Goal: Task Accomplishment & Management: Use online tool/utility

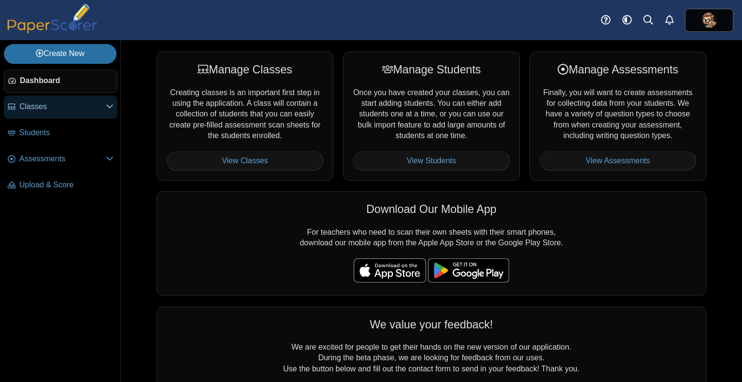
click at [61, 112] on link "Classes" at bounding box center [61, 107] width 114 height 23
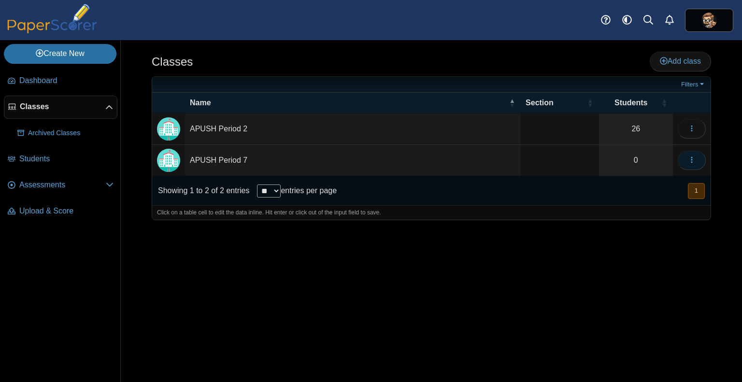
click at [696, 158] on button "button" at bounding box center [692, 160] width 28 height 19
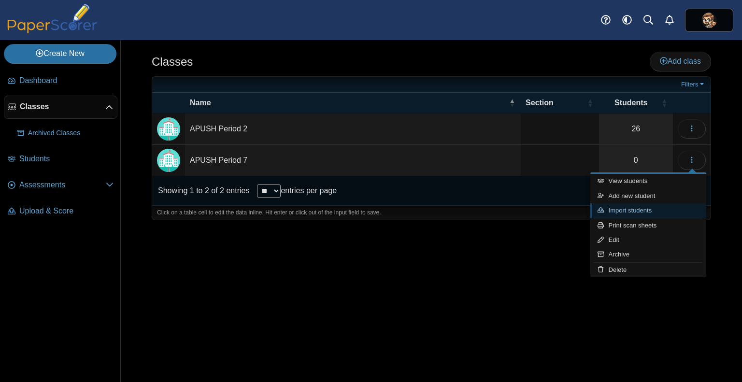
click at [648, 205] on link "Import students" at bounding box center [648, 210] width 116 height 14
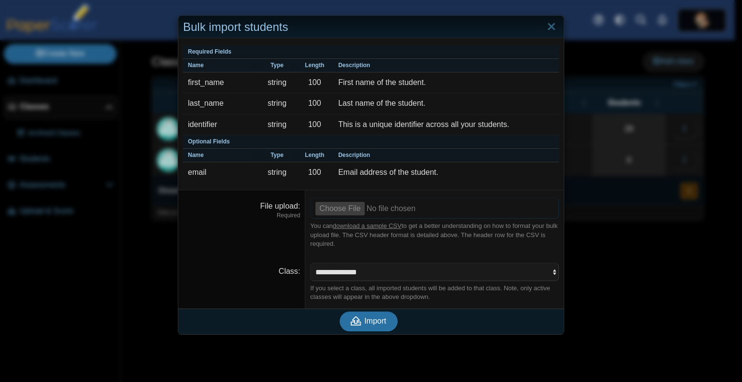
click at [345, 210] on input "File upload" at bounding box center [434, 208] width 249 height 21
type input "**********"
click at [374, 323] on span "Import" at bounding box center [375, 321] width 22 height 8
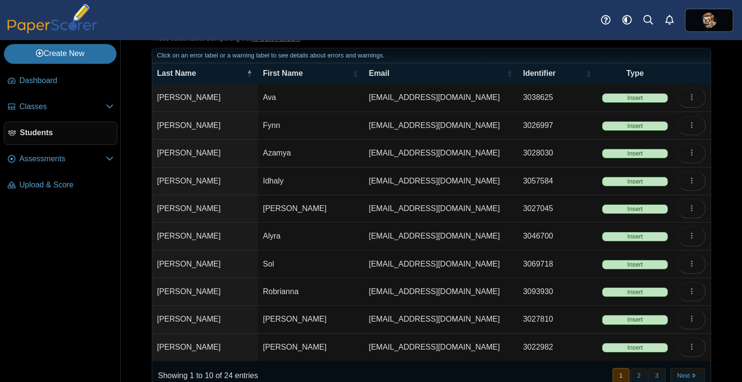
scroll to position [68, 0]
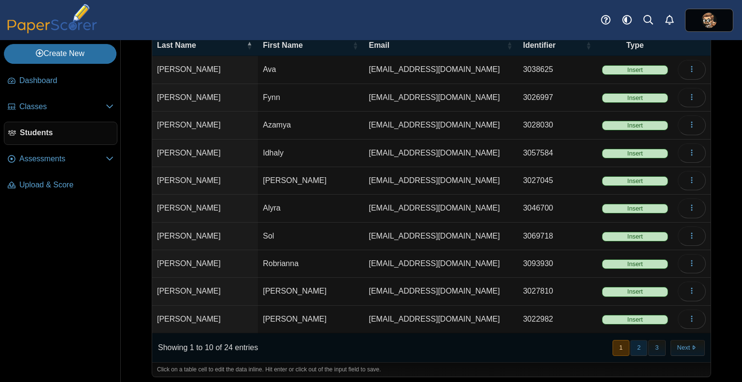
click at [631, 345] on button "2" at bounding box center [639, 348] width 17 height 16
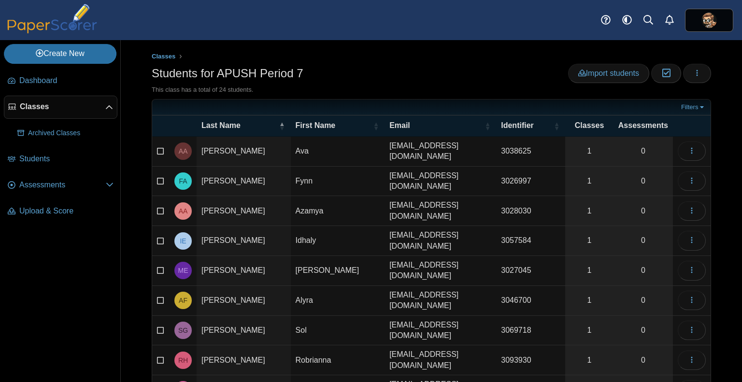
click at [356, 88] on div "This class has a total of 24 students." at bounding box center [432, 90] width 560 height 9
click at [106, 110] on icon at bounding box center [109, 108] width 8 height 8
click at [106, 110] on icon at bounding box center [109, 106] width 8 height 8
click at [80, 115] on link "Classes" at bounding box center [61, 107] width 114 height 23
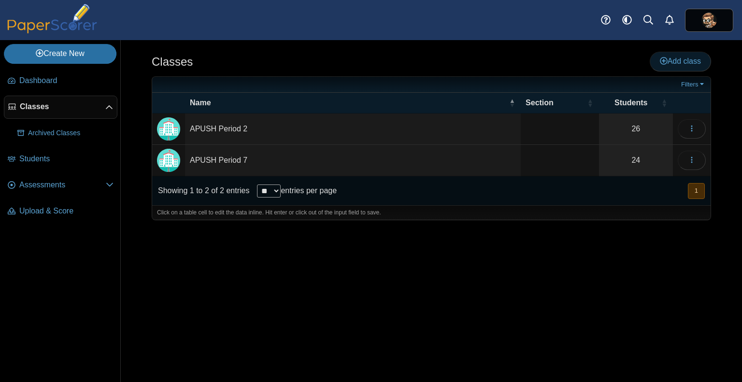
click at [686, 63] on span "Add class" at bounding box center [680, 61] width 41 height 8
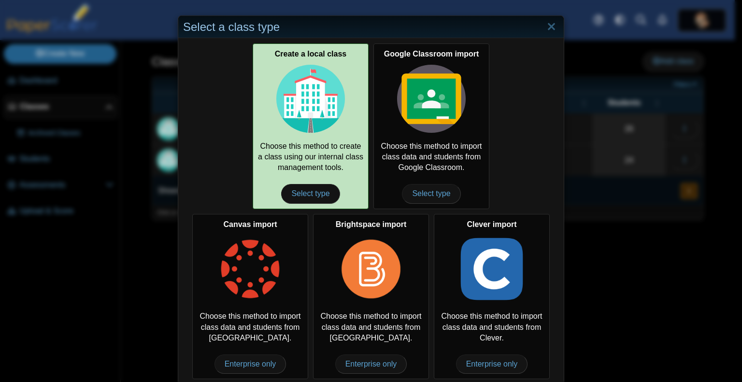
click at [309, 154] on div "Create a local class Choose this method to create a class using our internal cl…" at bounding box center [311, 125] width 116 height 165
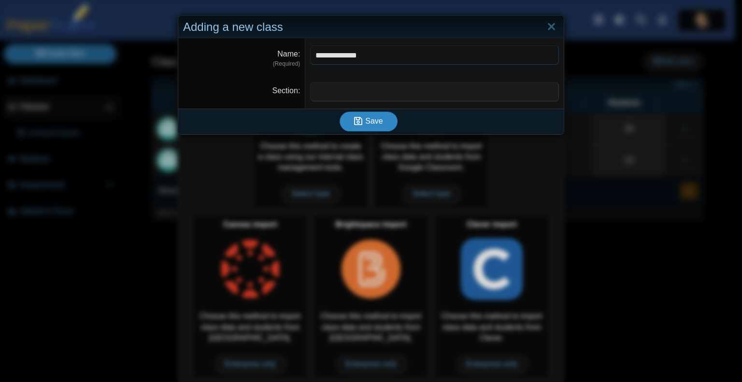
type input "**********"
click at [359, 116] on icon "submit" at bounding box center [359, 121] width 11 height 11
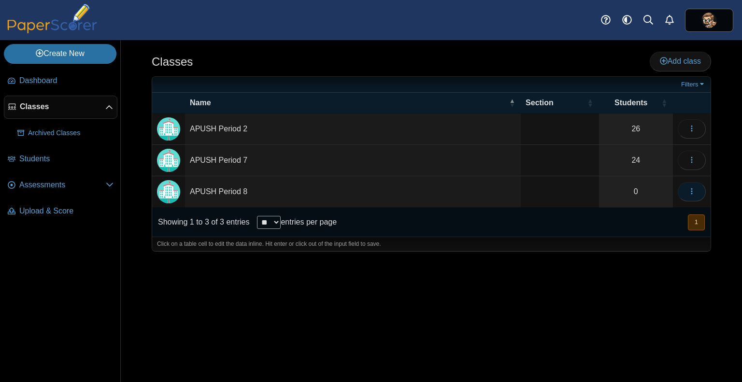
click at [690, 190] on icon "button" at bounding box center [692, 191] width 8 height 8
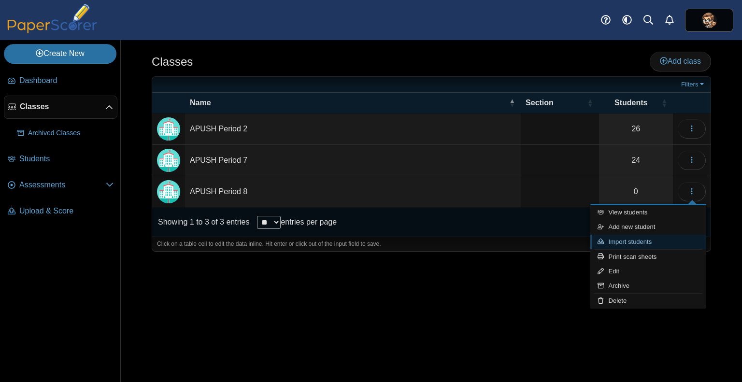
click at [626, 240] on link "Import students" at bounding box center [648, 242] width 116 height 14
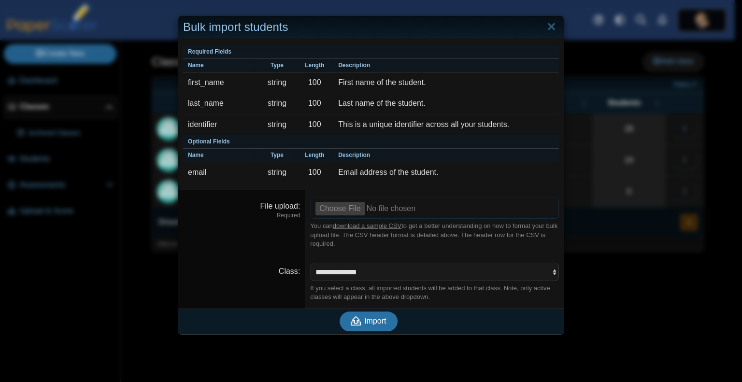
click at [343, 206] on input "File upload" at bounding box center [434, 208] width 249 height 21
type input "**********"
click at [372, 328] on button "Import" at bounding box center [369, 321] width 58 height 19
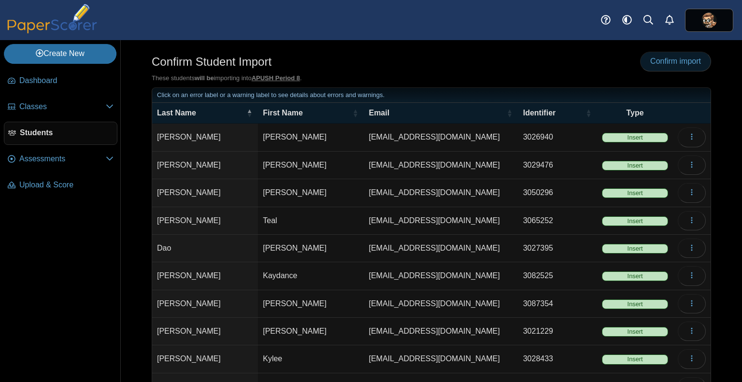
click at [652, 63] on span "Confirm import" at bounding box center [675, 61] width 51 height 8
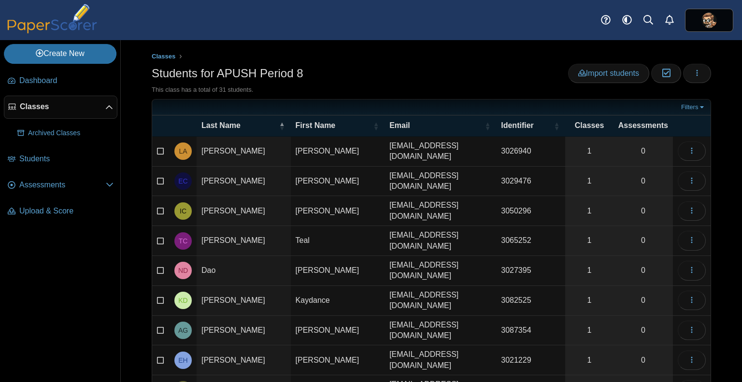
click at [44, 108] on span "Classes" at bounding box center [63, 106] width 86 height 11
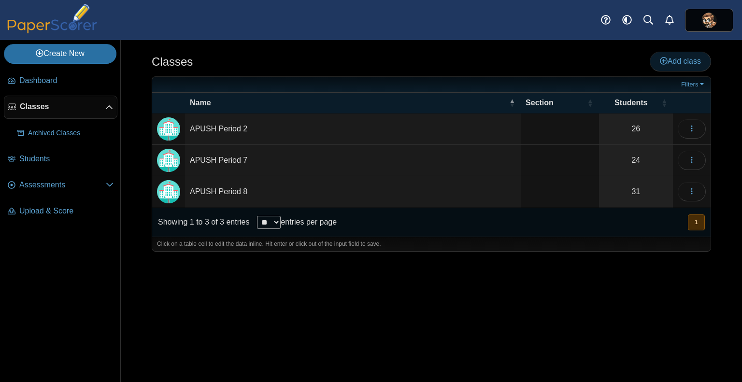
click at [672, 58] on span "Add class" at bounding box center [680, 61] width 41 height 8
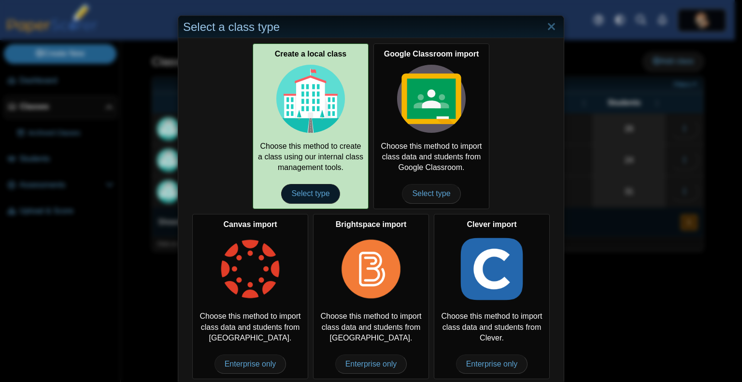
click at [297, 190] on span "Select type" at bounding box center [310, 193] width 58 height 19
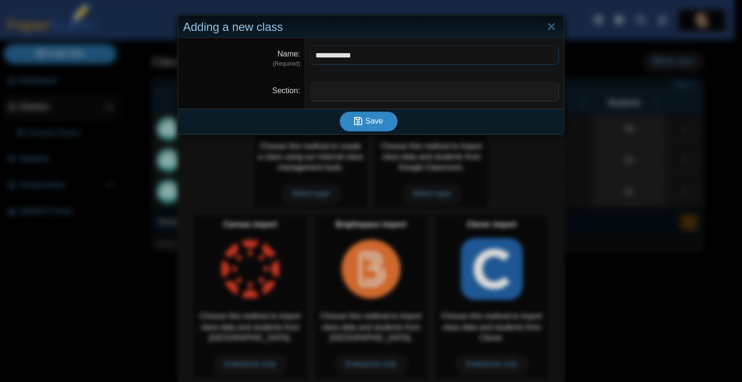
type input "**********"
click at [366, 117] on span "Save" at bounding box center [373, 121] width 17 height 8
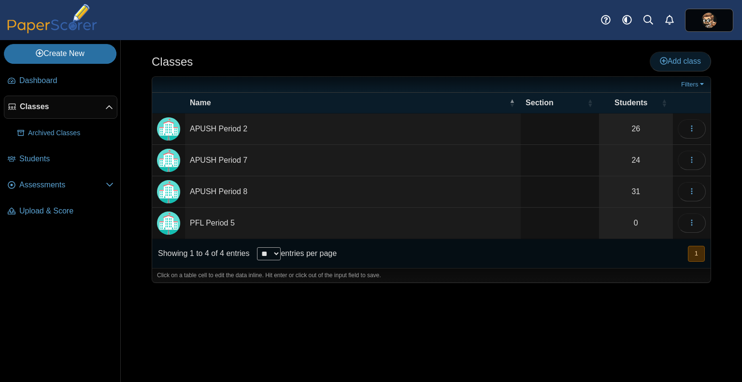
click at [680, 57] on span "Add class" at bounding box center [680, 61] width 41 height 8
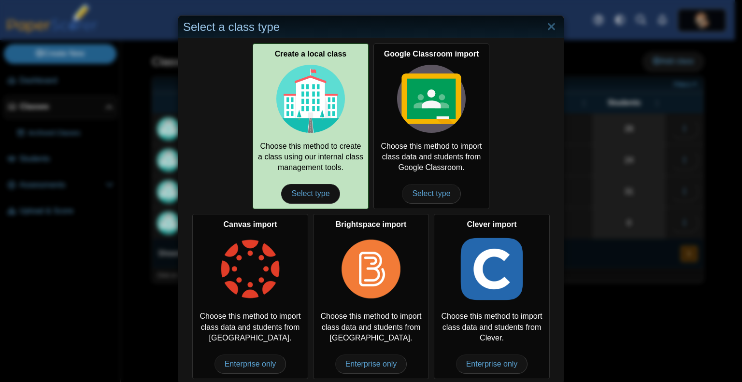
click at [332, 137] on div "Create a local class Choose this method to create a class using our internal cl…" at bounding box center [311, 125] width 116 height 165
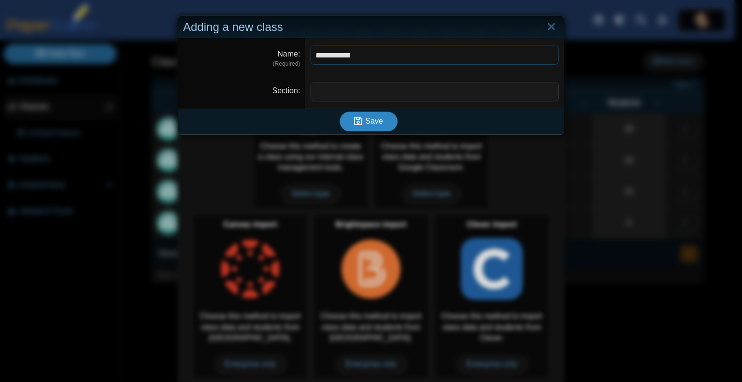
type input "**********"
click at [357, 116] on icon "submit" at bounding box center [359, 121] width 11 height 11
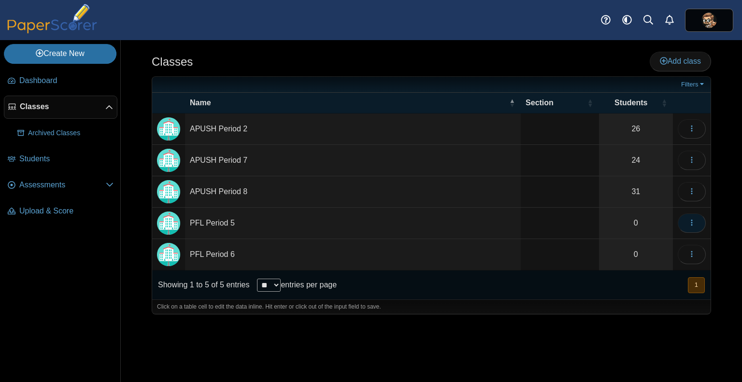
click at [692, 220] on use "button" at bounding box center [691, 223] width 1 height 6
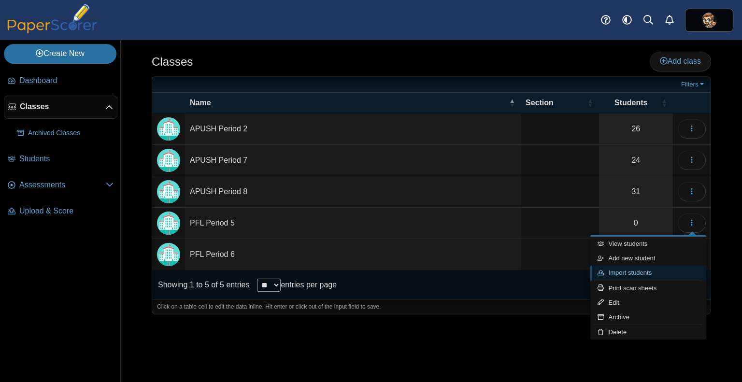
click at [630, 273] on link "Import students" at bounding box center [648, 273] width 116 height 14
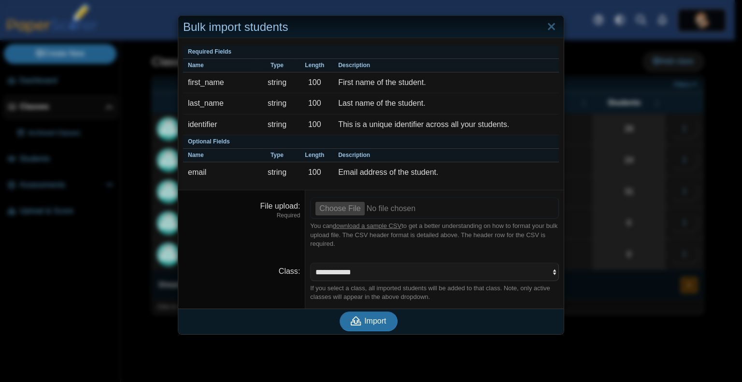
click at [345, 205] on input "File upload" at bounding box center [434, 208] width 249 height 21
type input "**********"
click at [373, 318] on span "Import" at bounding box center [375, 321] width 22 height 8
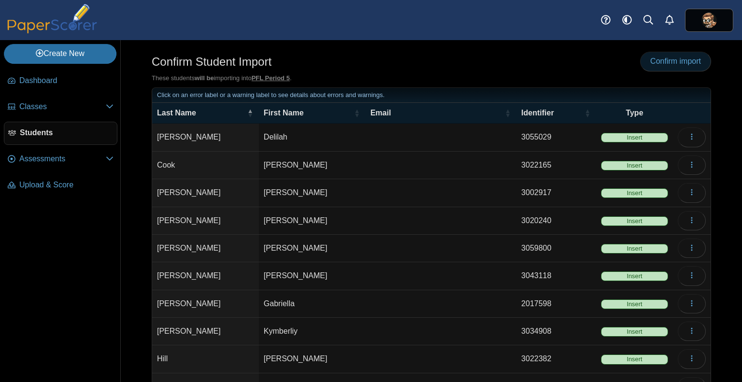
click at [671, 61] on span "Confirm import" at bounding box center [675, 61] width 51 height 8
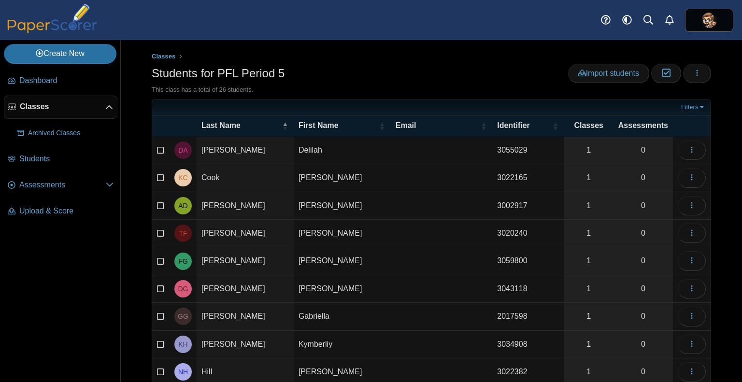
click at [347, 74] on div "Students for PFL Period 5 Import students Moderation 0 Loading…" at bounding box center [432, 75] width 560 height 22
click at [40, 112] on link "Classes" at bounding box center [61, 107] width 114 height 23
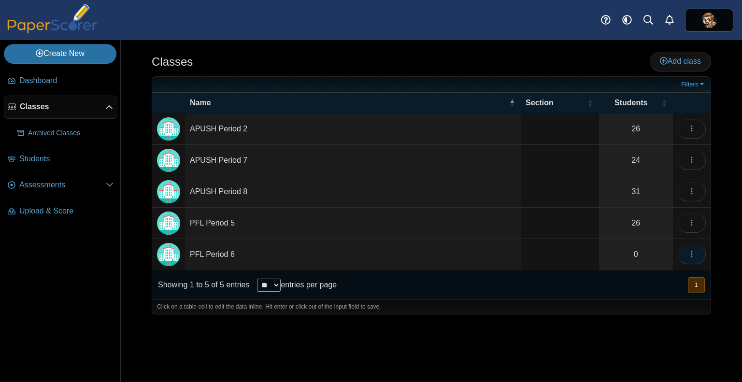
click at [689, 255] on icon "button" at bounding box center [692, 254] width 8 height 8
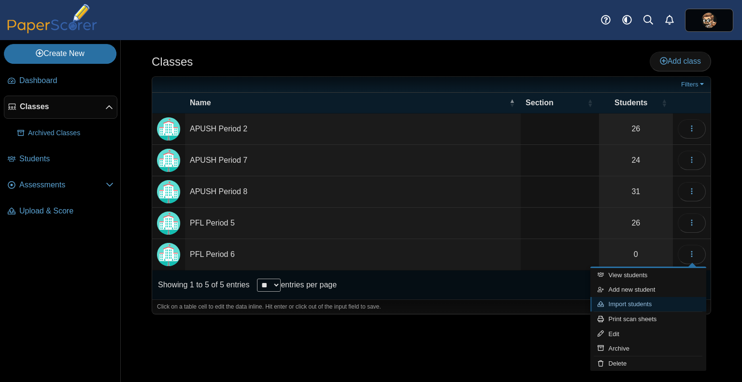
click at [631, 308] on link "Import students" at bounding box center [648, 304] width 116 height 14
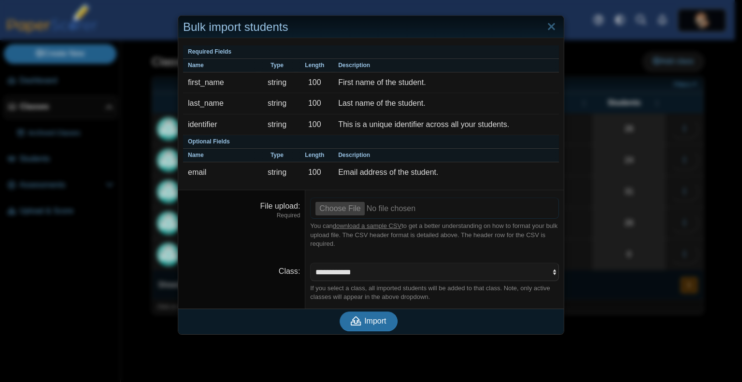
click at [336, 207] on input "File upload" at bounding box center [434, 208] width 249 height 21
type input "**********"
click at [265, 256] on dt "Class" at bounding box center [241, 282] width 127 height 53
click at [364, 319] on span "Import" at bounding box center [375, 321] width 22 height 8
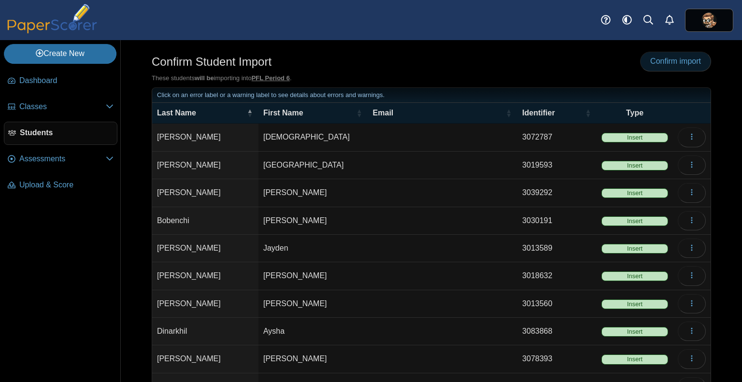
click at [663, 65] on span "Confirm import" at bounding box center [675, 61] width 51 height 8
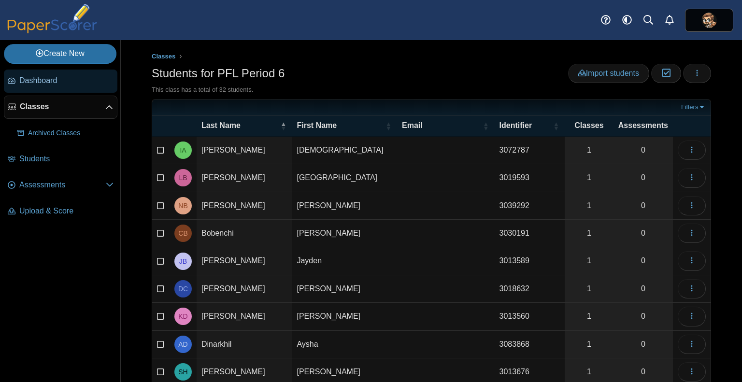
click at [46, 83] on span "Dashboard" at bounding box center [66, 80] width 94 height 11
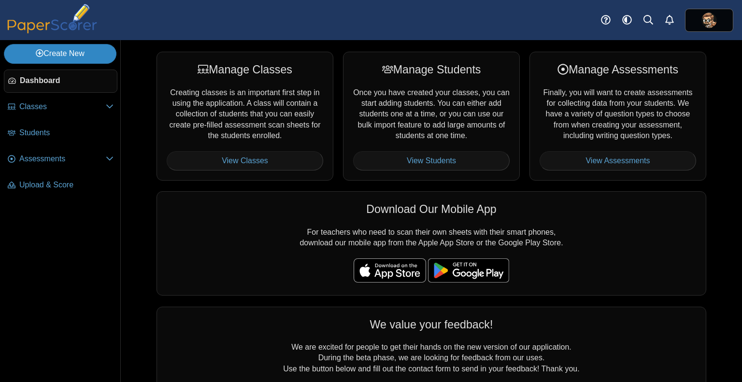
click at [77, 51] on link "Create New" at bounding box center [60, 53] width 113 height 19
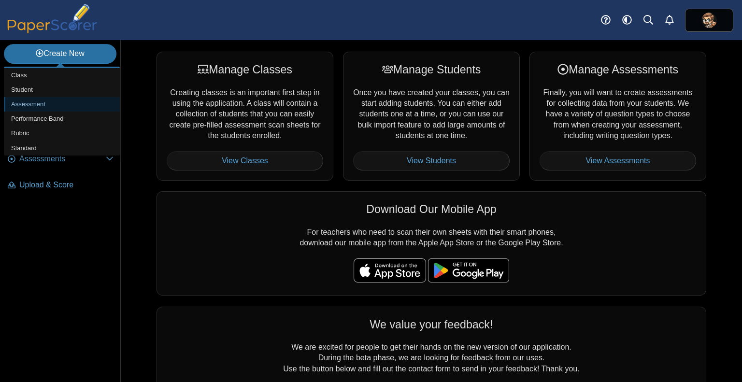
click at [63, 104] on link "Assessment" at bounding box center [62, 104] width 116 height 14
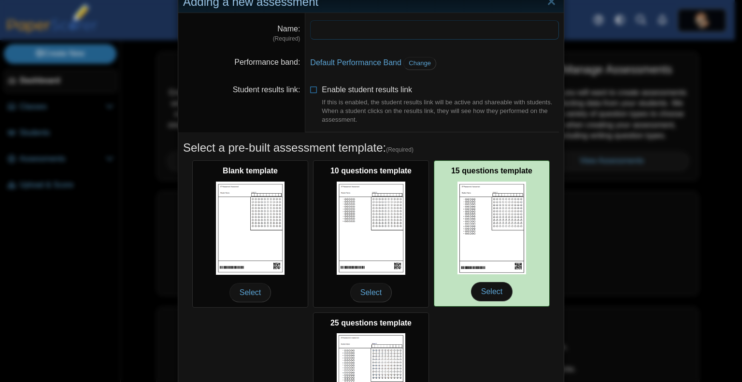
scroll to position [19, 0]
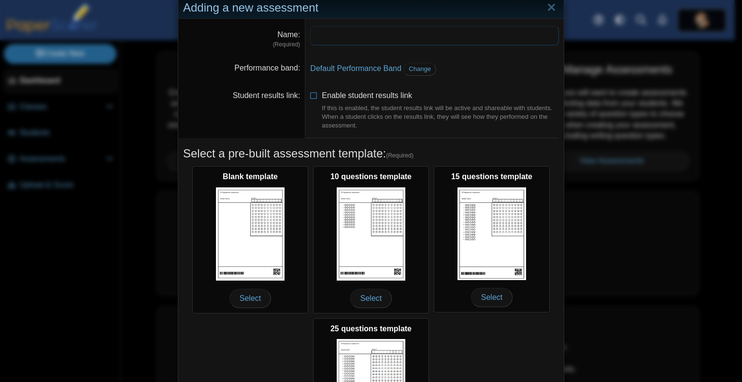
click at [353, 35] on input "Name" at bounding box center [434, 35] width 249 height 19
type input "**********"
click at [482, 129] on div "If this is enabled, the student results link will be active and shareable with …" at bounding box center [440, 117] width 237 height 27
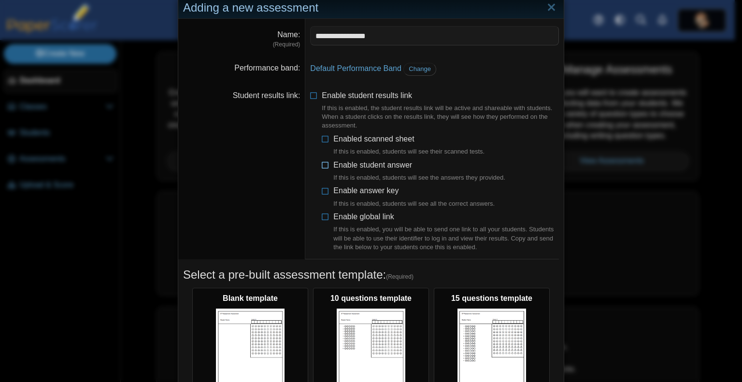
click at [371, 166] on span "Enable student answer If this is enabled, students will see the answers they pr…" at bounding box center [419, 172] width 172 height 22
click at [348, 190] on span "Enable answer key If this is enabled, students will see all the correct answers." at bounding box center [413, 198] width 161 height 22
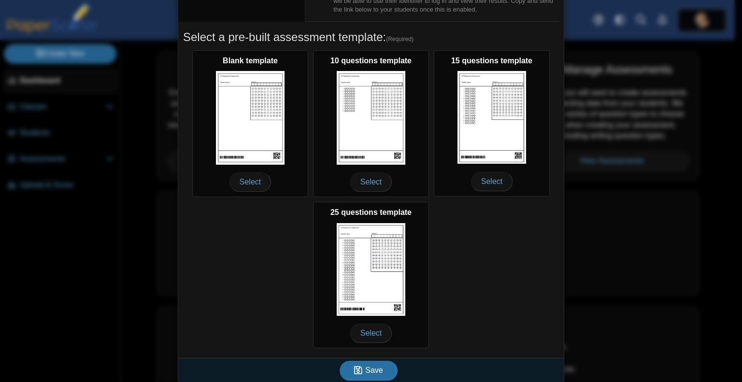
scroll to position [260, 0]
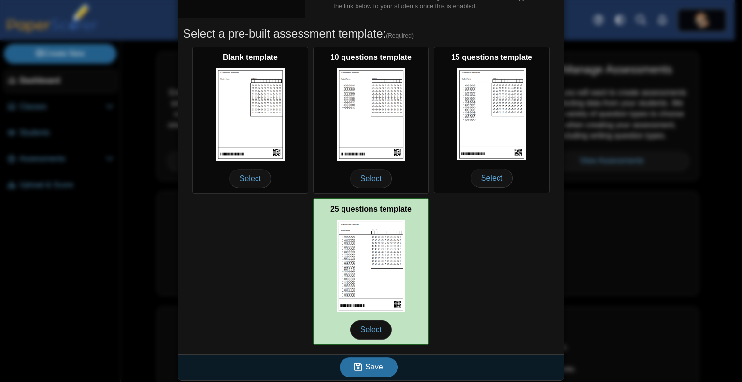
click at [377, 229] on img at bounding box center [371, 266] width 69 height 93
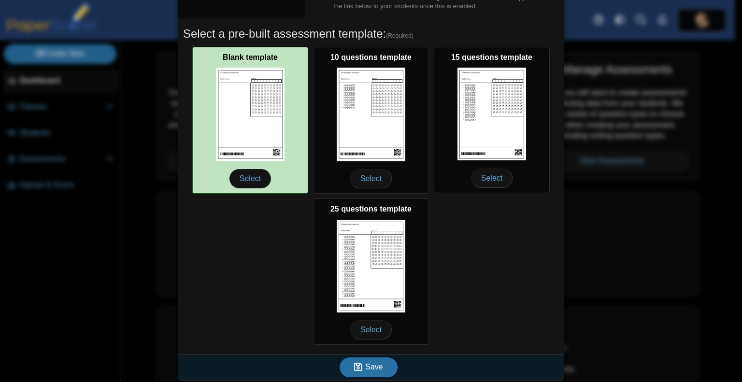
click at [238, 109] on img at bounding box center [250, 114] width 69 height 93
click at [252, 178] on span "Select" at bounding box center [251, 178] width 42 height 19
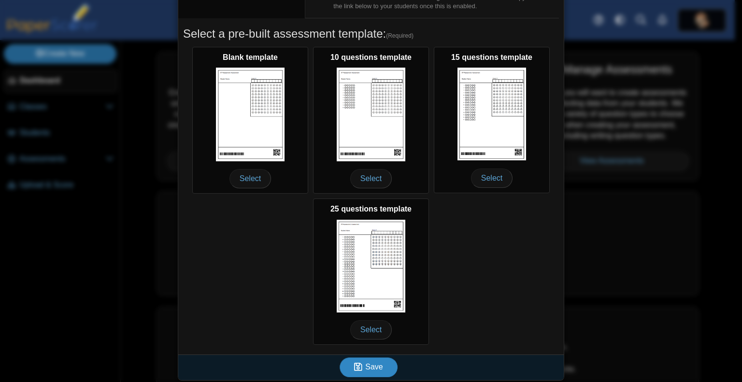
click at [367, 363] on span "Save" at bounding box center [373, 367] width 17 height 8
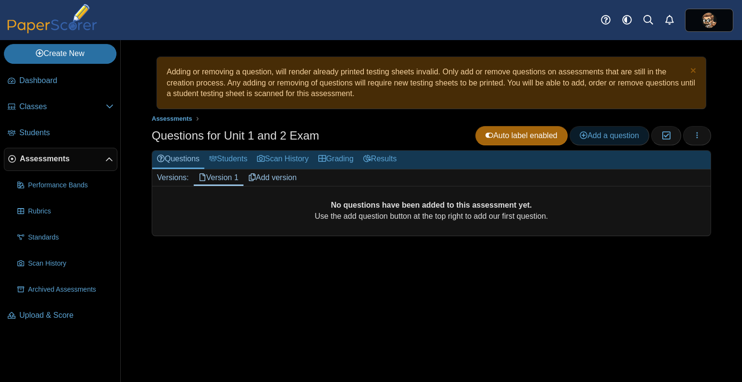
click at [607, 137] on span "Add a question" at bounding box center [609, 135] width 59 height 8
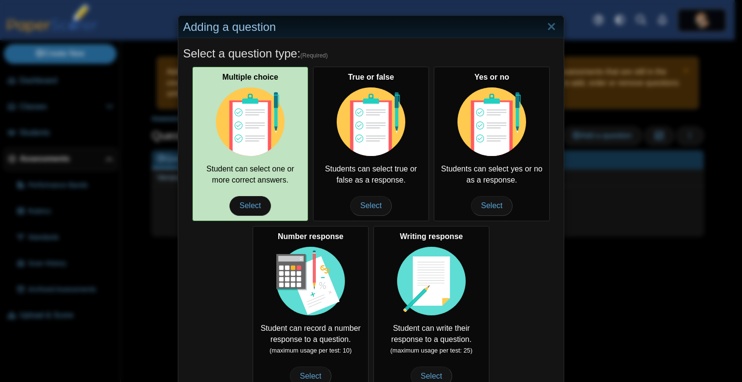
click at [255, 162] on div "Multiple choice Student can select one or more correct answers. Select" at bounding box center [250, 144] width 116 height 155
click at [244, 206] on span "Select" at bounding box center [251, 205] width 42 height 19
click at [249, 164] on div "Multiple choice Student can select one or more correct answers. Select" at bounding box center [250, 144] width 116 height 155
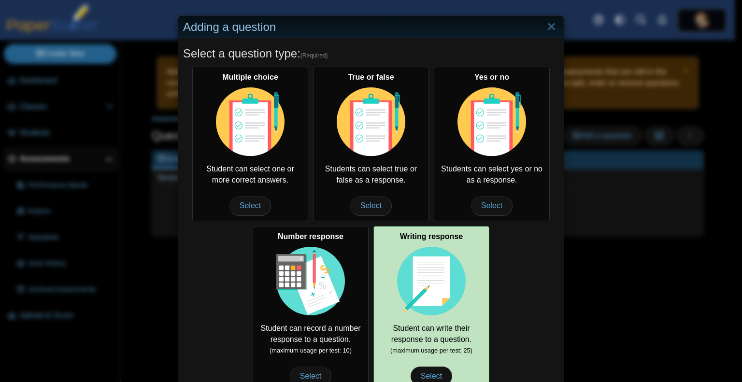
scroll to position [101, 0]
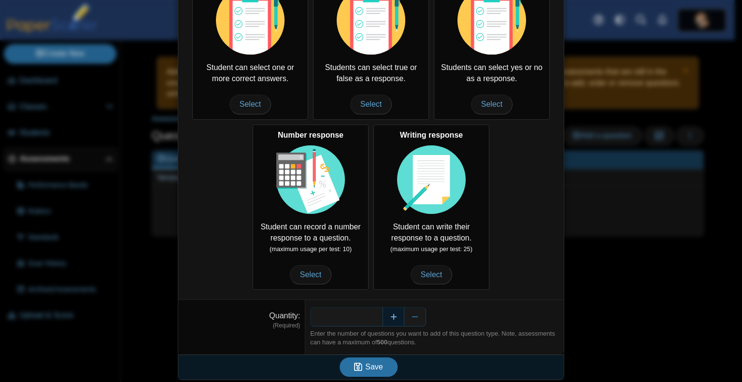
click at [388, 316] on button "Increase" at bounding box center [394, 316] width 22 height 19
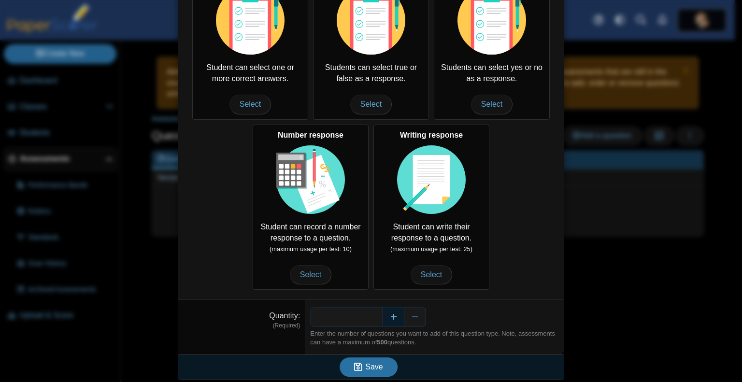
click at [388, 316] on button "Increase" at bounding box center [394, 316] width 22 height 19
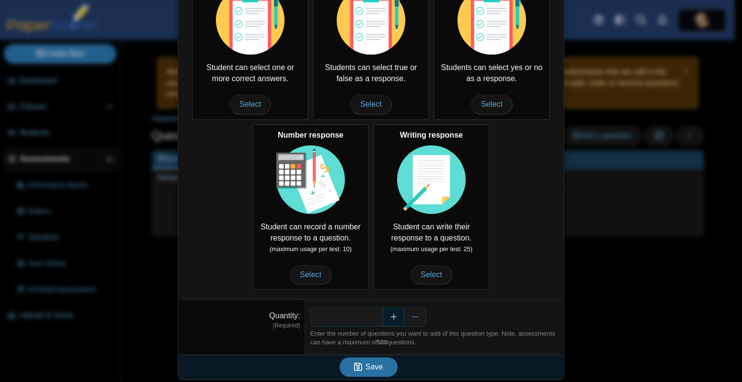
click at [388, 316] on button "Increase" at bounding box center [394, 316] width 22 height 19
click at [388, 320] on button "Increase" at bounding box center [394, 316] width 22 height 19
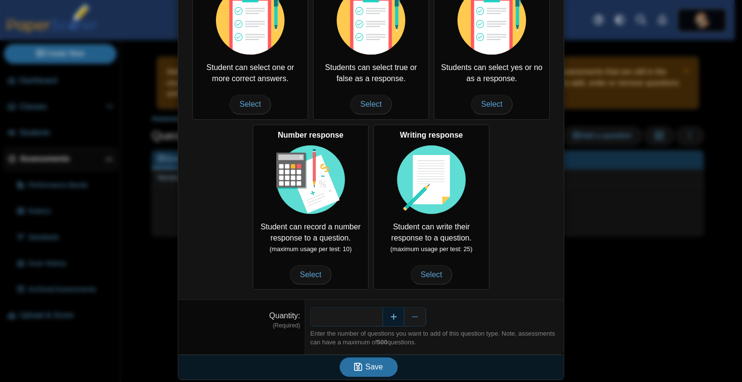
click at [388, 320] on button "Increase" at bounding box center [394, 316] width 22 height 19
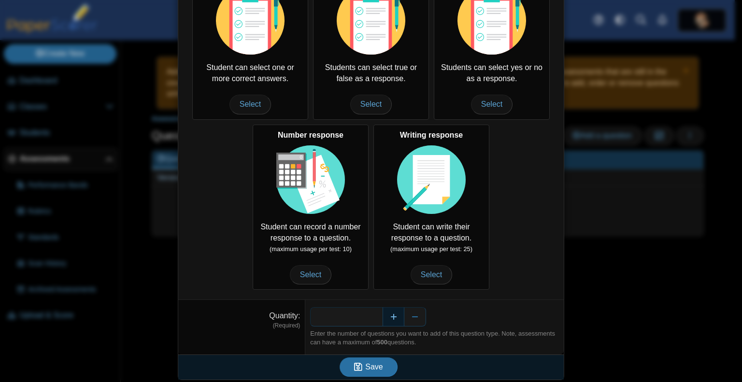
click at [388, 320] on button "Increase" at bounding box center [394, 316] width 22 height 19
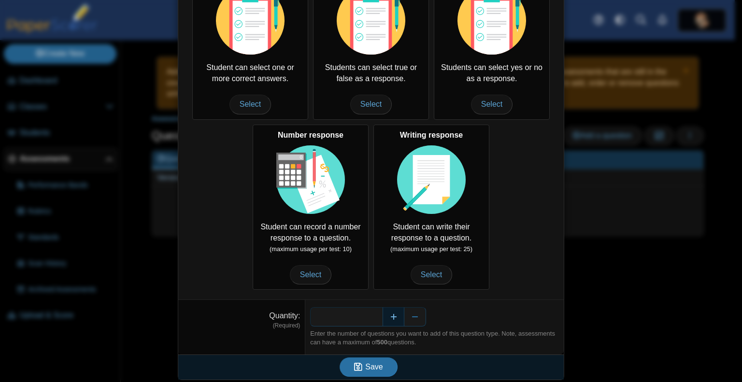
click at [388, 320] on button "Increase" at bounding box center [394, 316] width 22 height 19
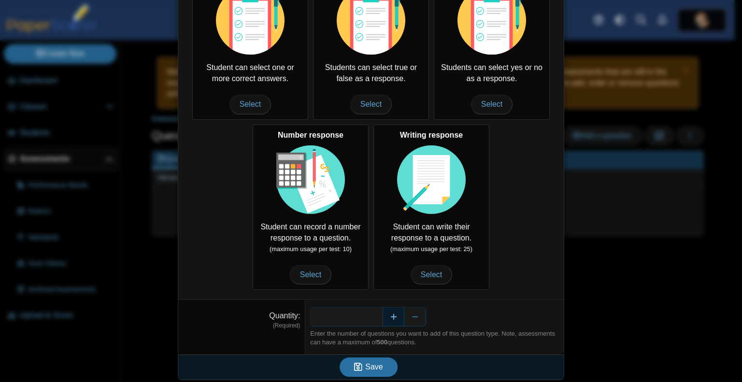
click at [388, 320] on button "Increase" at bounding box center [394, 316] width 22 height 19
click at [411, 317] on button "Decrease" at bounding box center [415, 316] width 22 height 19
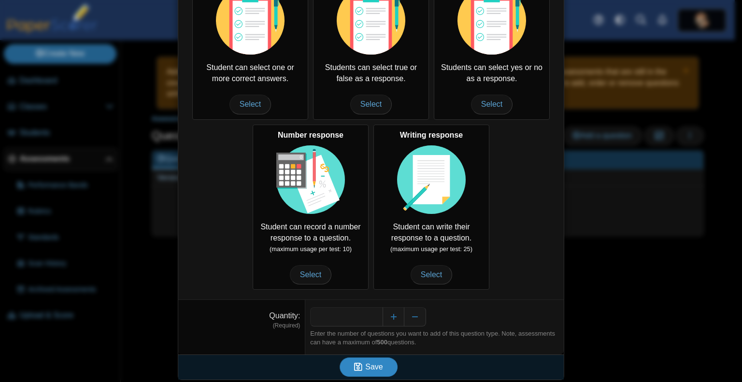
click at [365, 363] on span "Save" at bounding box center [373, 367] width 17 height 8
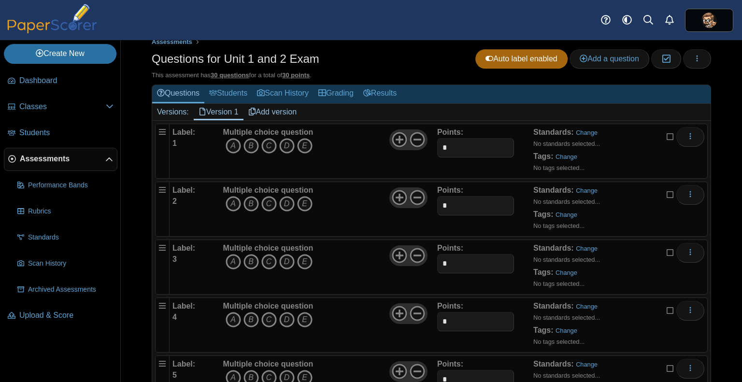
scroll to position [77, 0]
click at [231, 145] on icon "A" at bounding box center [233, 145] width 15 height 15
click at [252, 201] on icon "B" at bounding box center [251, 203] width 15 height 15
click at [420, 138] on use at bounding box center [417, 139] width 15 height 15
click at [415, 194] on use at bounding box center [417, 197] width 15 height 15
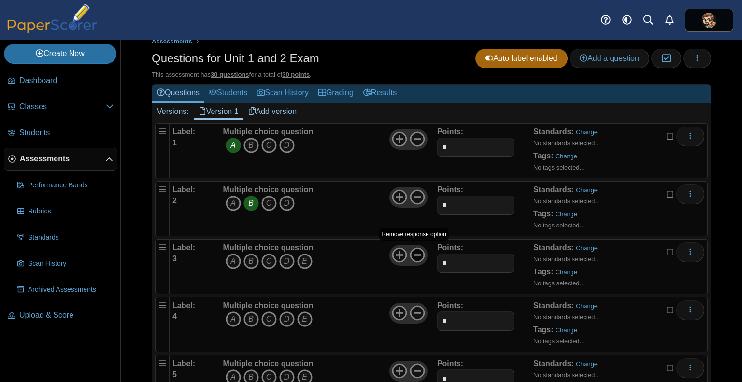
click at [417, 252] on use at bounding box center [417, 255] width 15 height 15
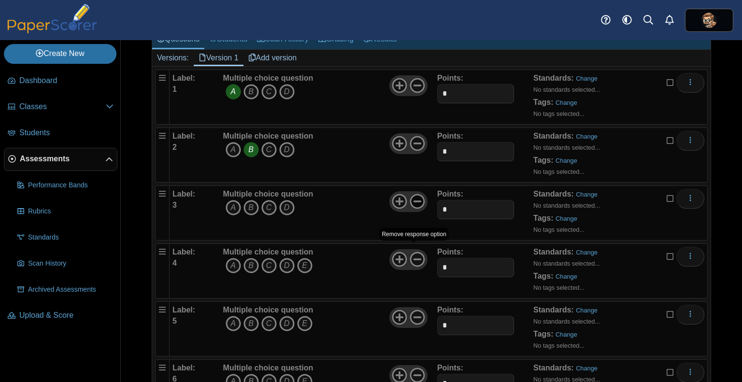
scroll to position [131, 0]
click at [417, 252] on icon at bounding box center [417, 258] width 15 height 15
click at [414, 316] on icon at bounding box center [417, 316] width 15 height 15
click at [416, 367] on icon at bounding box center [417, 374] width 15 height 15
click at [252, 207] on icon "B" at bounding box center [251, 207] width 15 height 15
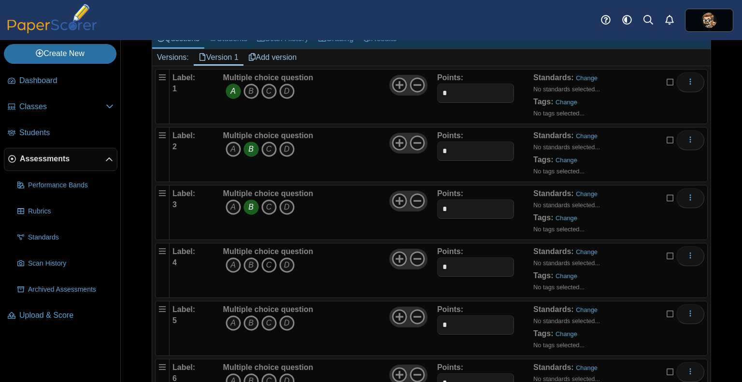
click at [272, 258] on icon "C" at bounding box center [268, 265] width 15 height 15
click at [271, 323] on icon "C" at bounding box center [268, 323] width 15 height 15
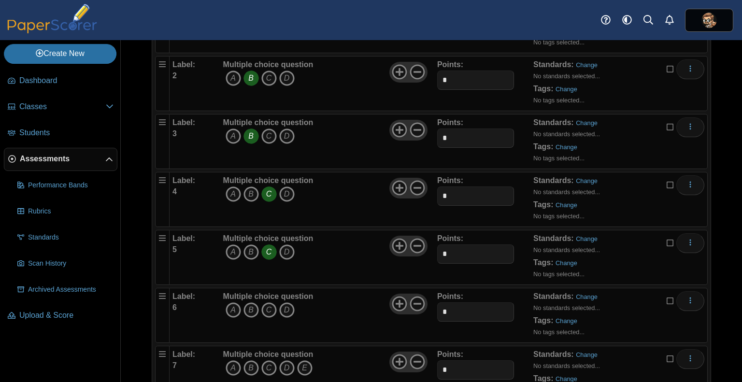
scroll to position [228, 0]
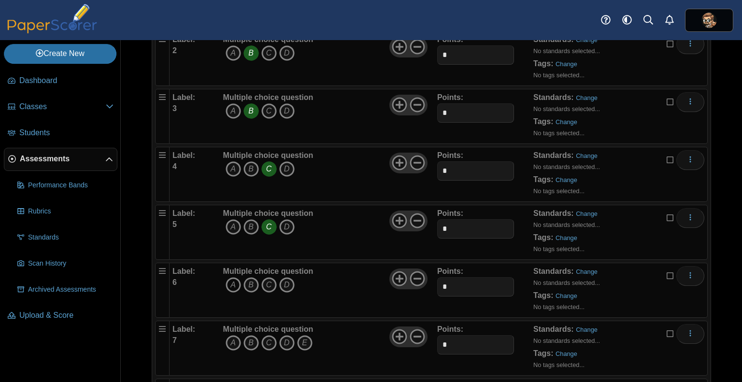
click at [233, 277] on icon "A" at bounding box center [233, 284] width 15 height 15
click at [284, 287] on icon "D" at bounding box center [286, 284] width 15 height 15
click at [410, 279] on use at bounding box center [417, 279] width 15 height 15
click at [416, 334] on icon at bounding box center [417, 336] width 15 height 15
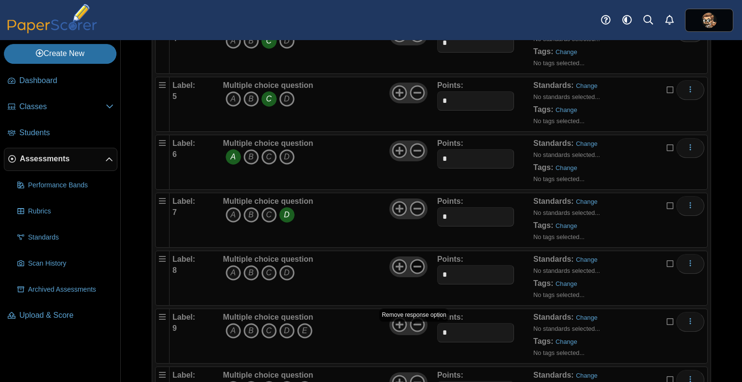
scroll to position [357, 0]
click at [416, 319] on use at bounding box center [417, 323] width 15 height 15
click at [254, 266] on icon "B" at bounding box center [251, 271] width 15 height 15
click at [269, 326] on icon "C" at bounding box center [268, 329] width 15 height 15
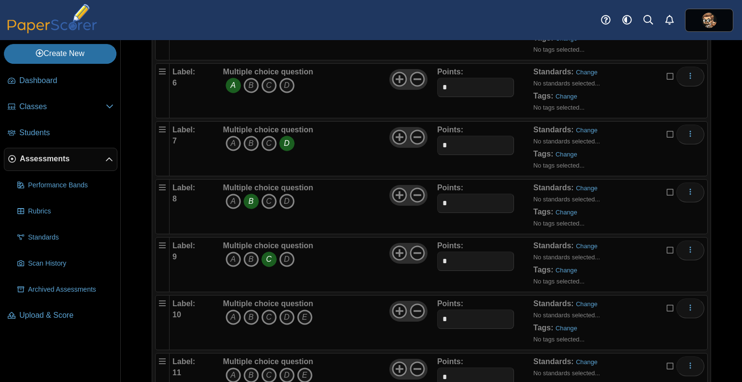
scroll to position [450, 0]
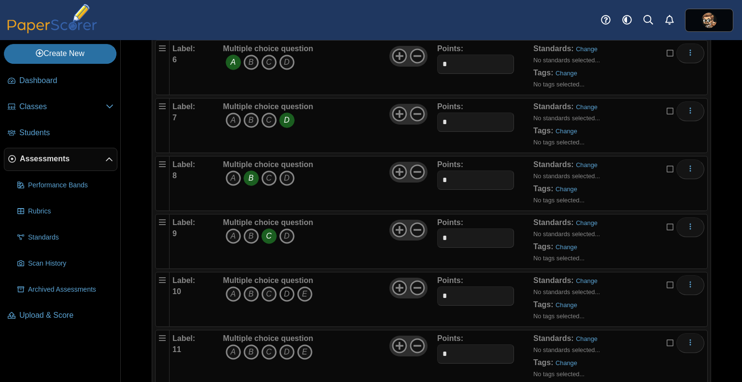
click at [287, 290] on icon "D" at bounding box center [286, 294] width 15 height 15
click at [416, 284] on use at bounding box center [417, 288] width 15 height 15
click at [417, 341] on icon at bounding box center [417, 345] width 15 height 15
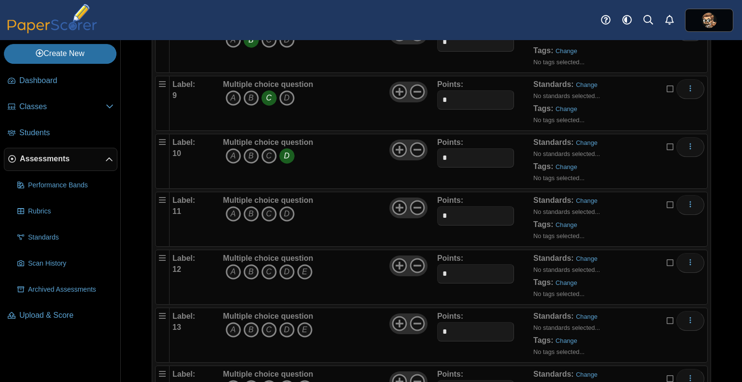
scroll to position [589, 0]
click at [251, 212] on icon "B" at bounding box center [251, 213] width 15 height 15
click at [410, 258] on icon at bounding box center [417, 265] width 15 height 15
click at [410, 320] on icon at bounding box center [417, 323] width 15 height 15
click at [414, 375] on icon at bounding box center [417, 380] width 15 height 15
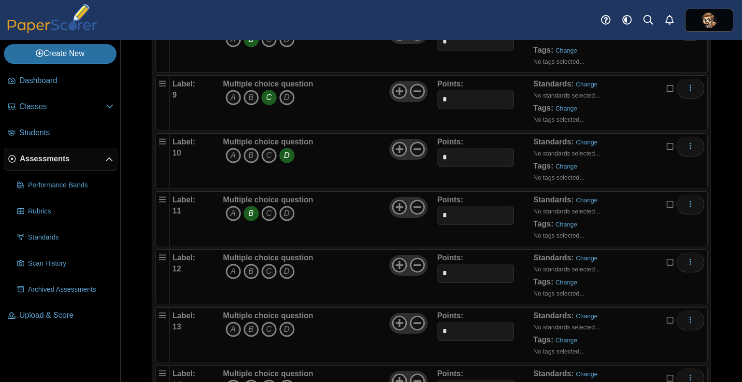
click at [234, 264] on icon "A" at bounding box center [233, 271] width 15 height 15
click at [232, 327] on icon "A" at bounding box center [233, 329] width 15 height 15
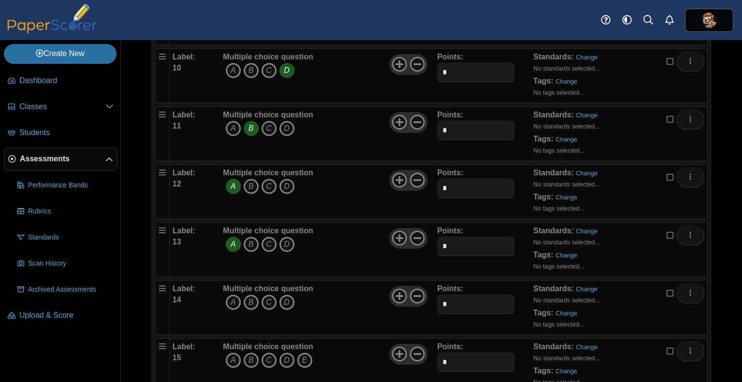
scroll to position [689, 0]
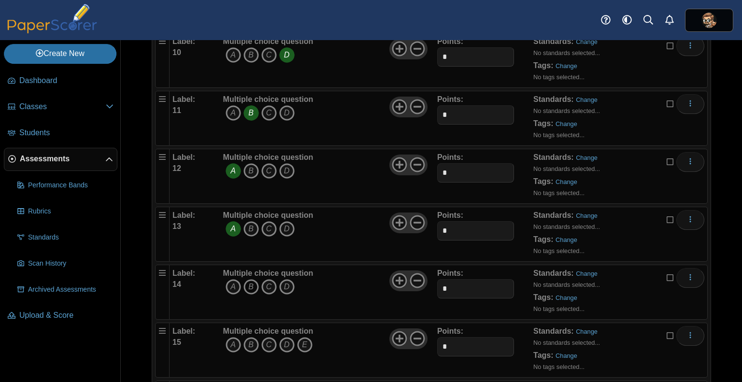
click at [254, 284] on icon "B" at bounding box center [251, 286] width 15 height 15
click at [231, 341] on icon "A" at bounding box center [233, 344] width 15 height 15
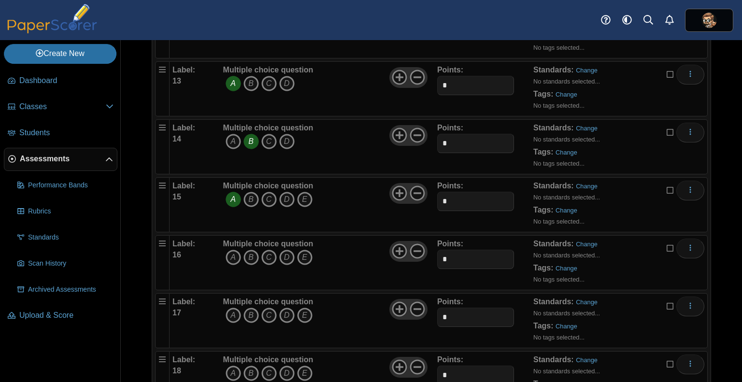
scroll to position [846, 0]
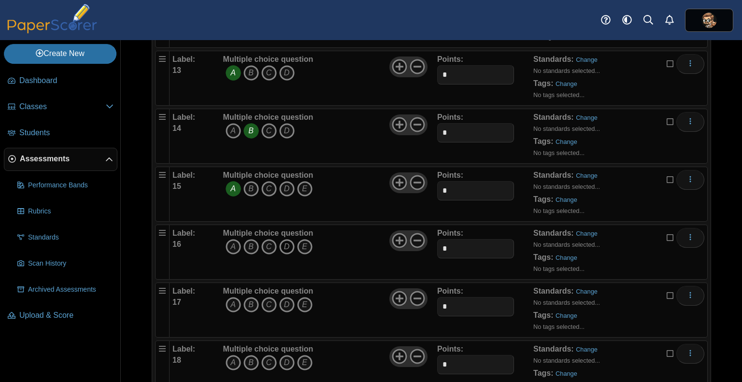
click at [284, 245] on icon "D" at bounding box center [286, 246] width 15 height 15
click at [416, 234] on icon at bounding box center [417, 240] width 15 height 15
click at [417, 296] on icon at bounding box center [417, 298] width 15 height 15
click at [416, 352] on icon at bounding box center [417, 356] width 15 height 15
click at [236, 300] on icon "A" at bounding box center [233, 304] width 15 height 15
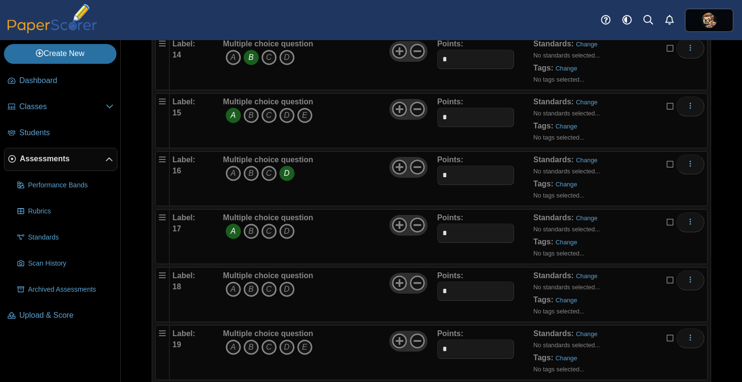
scroll to position [919, 0]
click at [271, 287] on icon "C" at bounding box center [268, 288] width 15 height 15
click at [232, 342] on icon "A" at bounding box center [233, 346] width 15 height 15
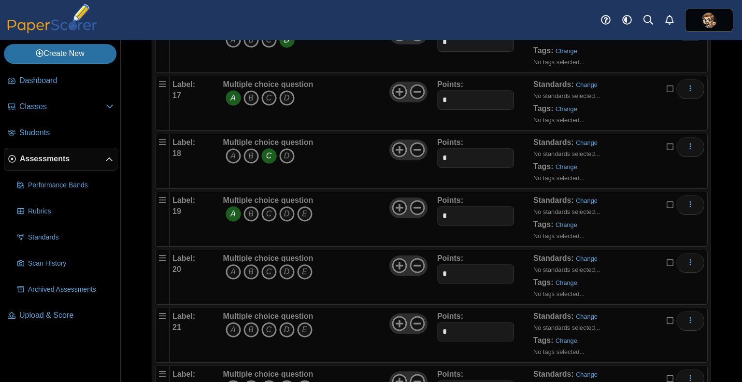
scroll to position [1066, 0]
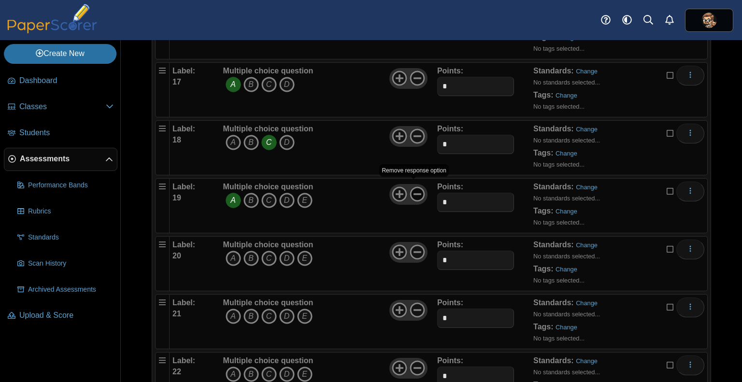
click at [415, 190] on icon at bounding box center [417, 194] width 15 height 15
click at [416, 244] on icon at bounding box center [417, 251] width 15 height 15
click at [414, 302] on icon at bounding box center [417, 309] width 15 height 15
click at [415, 360] on icon at bounding box center [417, 367] width 15 height 15
click at [249, 253] on icon "B" at bounding box center [251, 258] width 15 height 15
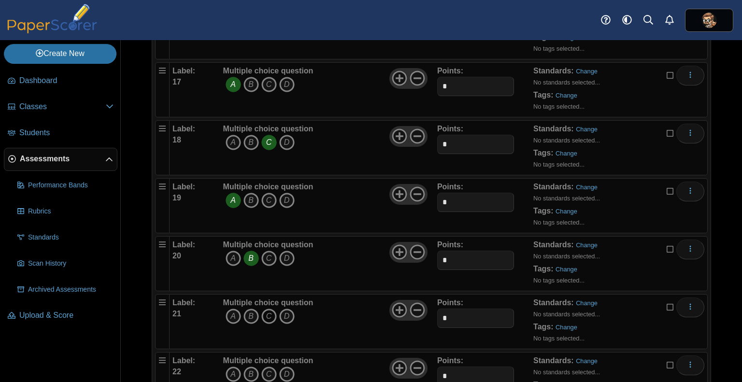
click at [271, 314] on icon "C" at bounding box center [268, 316] width 15 height 15
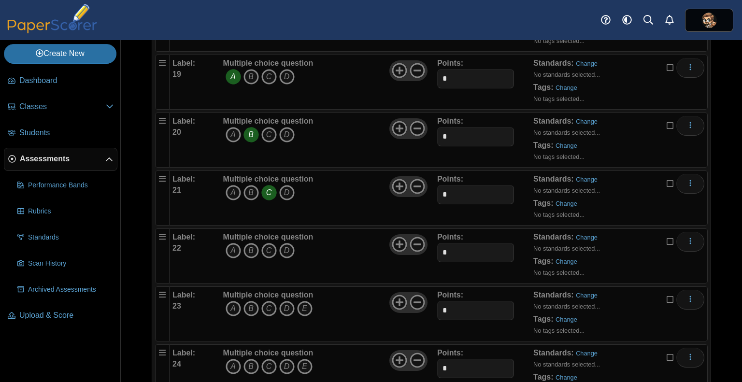
scroll to position [1192, 0]
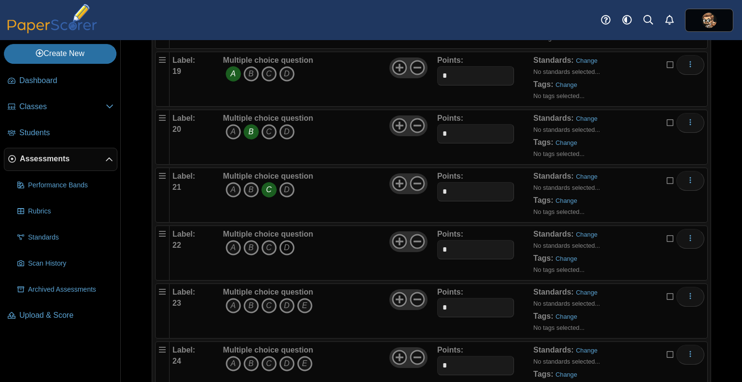
click at [287, 246] on icon "D" at bounding box center [286, 247] width 15 height 15
click at [412, 300] on use at bounding box center [417, 299] width 15 height 15
click at [416, 350] on icon at bounding box center [417, 357] width 15 height 15
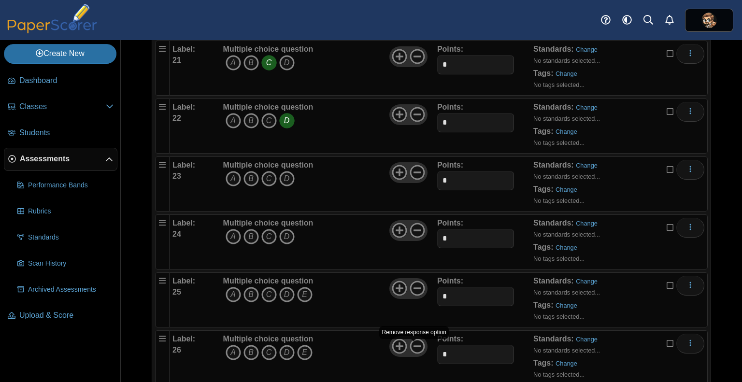
scroll to position [1320, 0]
click at [414, 281] on use at bounding box center [417, 288] width 15 height 15
click at [414, 340] on icon at bounding box center [417, 345] width 15 height 15
click at [268, 174] on icon "C" at bounding box center [268, 178] width 15 height 15
click at [236, 233] on icon "A" at bounding box center [233, 236] width 15 height 15
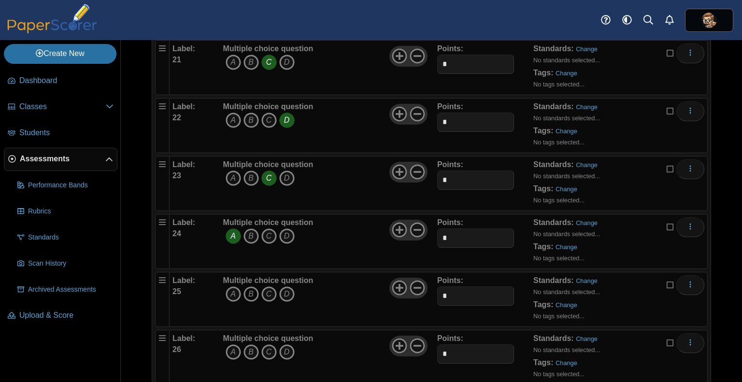
click at [253, 287] on icon "B" at bounding box center [251, 294] width 15 height 15
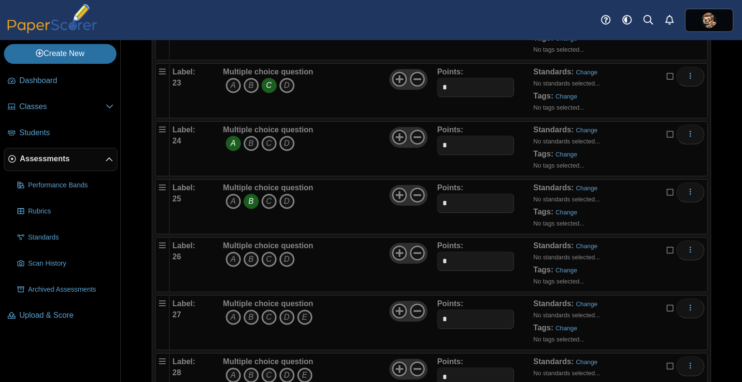
scroll to position [1414, 0]
click at [267, 254] on icon "C" at bounding box center [268, 257] width 15 height 15
click at [417, 303] on icon at bounding box center [417, 309] width 15 height 15
click at [415, 362] on icon at bounding box center [417, 367] width 15 height 15
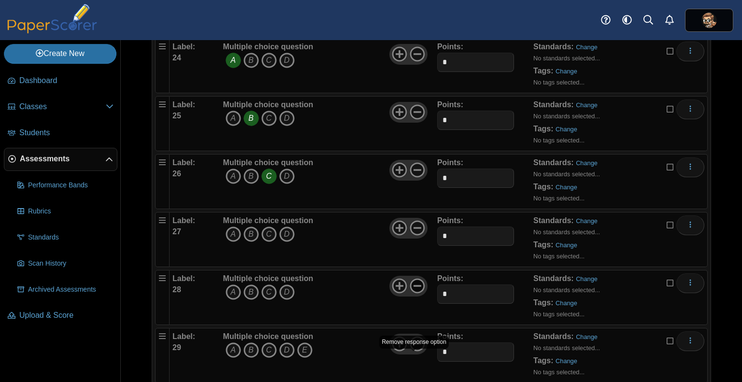
scroll to position [1497, 0]
click at [414, 337] on icon at bounding box center [417, 342] width 15 height 15
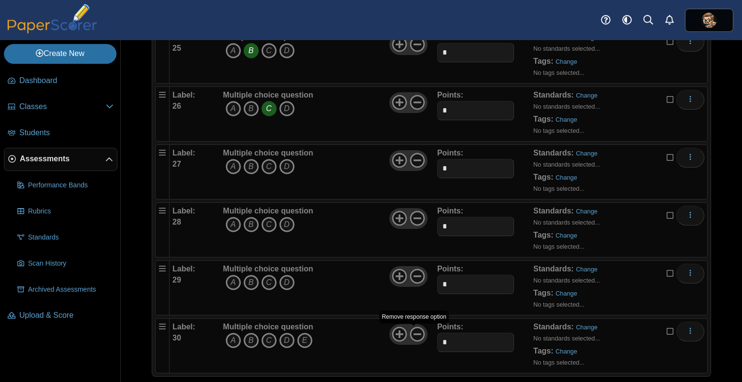
scroll to position [1565, 0]
click at [414, 326] on use at bounding box center [417, 333] width 15 height 15
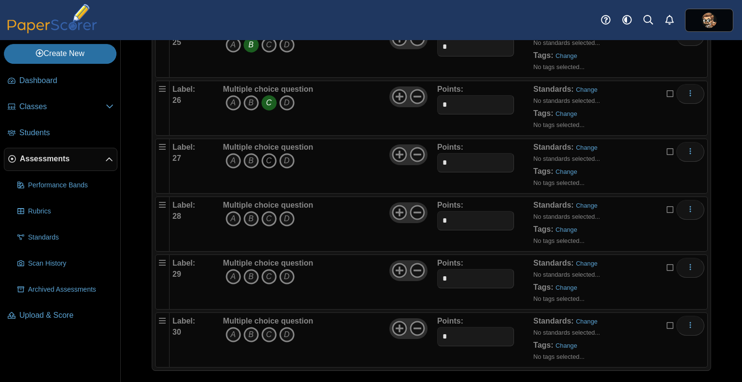
click at [268, 155] on icon "C" at bounding box center [268, 160] width 15 height 15
click at [252, 214] on icon "B" at bounding box center [251, 218] width 15 height 15
click at [256, 269] on icon "B" at bounding box center [251, 276] width 15 height 15
click at [234, 328] on icon "A" at bounding box center [233, 334] width 15 height 15
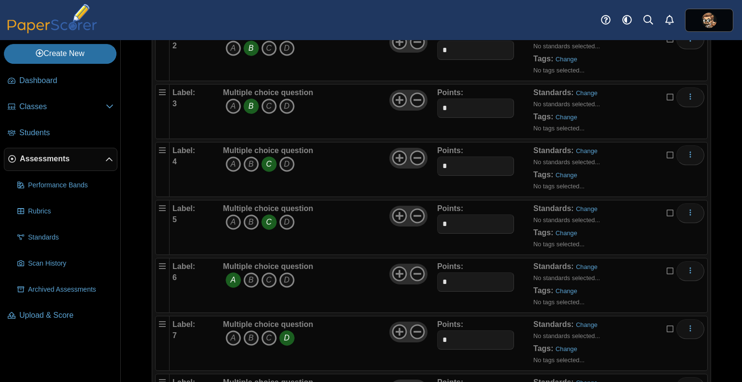
scroll to position [0, 0]
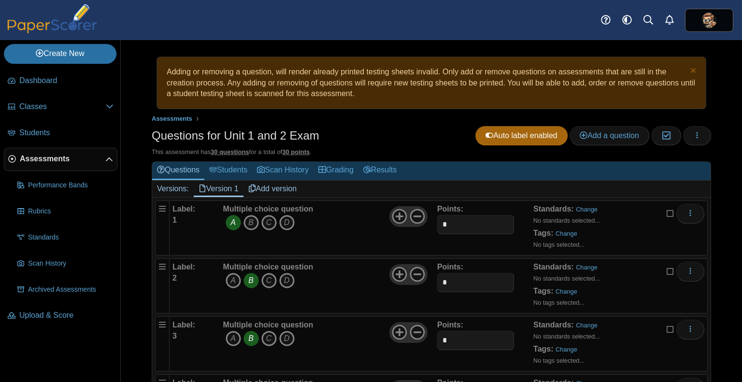
click at [422, 136] on div "Questions for Unit 1 and 2 Exam Auto label enabled Add a question Moderation 0 …" at bounding box center [432, 137] width 560 height 22
click at [383, 136] on div "Questions for Unit 1 and 2 Exam Auto label enabled Add a question Moderation 0 …" at bounding box center [432, 137] width 560 height 22
click at [685, 134] on button "button" at bounding box center [697, 135] width 28 height 19
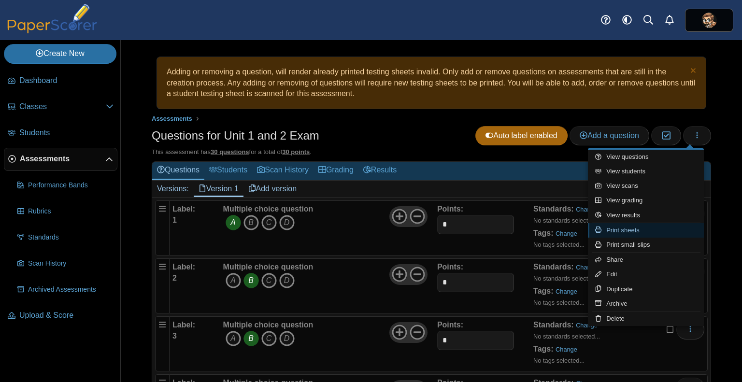
click at [637, 228] on link "Print sheets" at bounding box center [646, 230] width 116 height 14
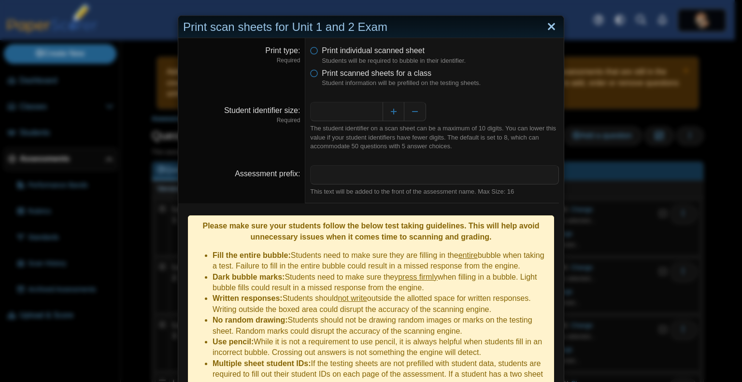
click at [549, 30] on link "Close" at bounding box center [551, 27] width 15 height 16
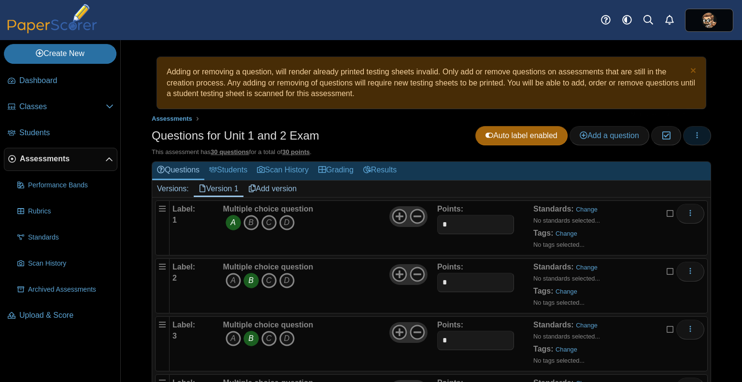
click at [693, 137] on icon "button" at bounding box center [697, 135] width 8 height 8
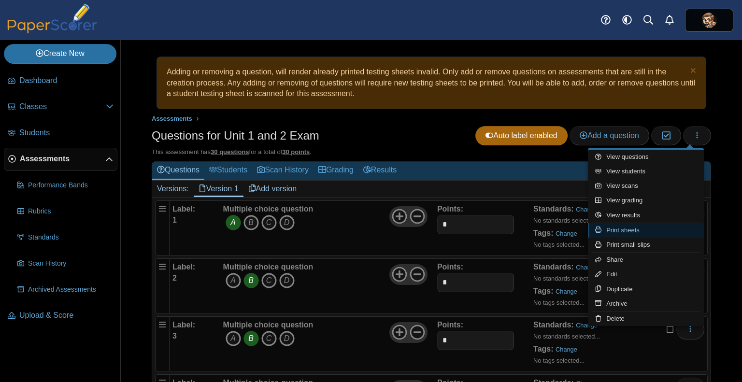
click at [633, 231] on link "Print sheets" at bounding box center [646, 230] width 116 height 14
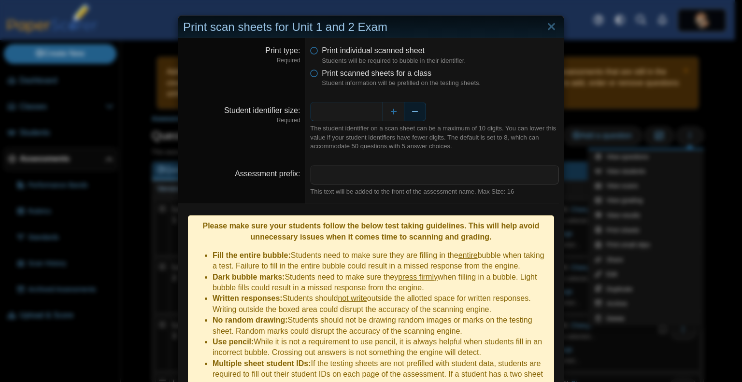
click at [416, 115] on button "Decrease" at bounding box center [415, 111] width 22 height 19
type input "*"
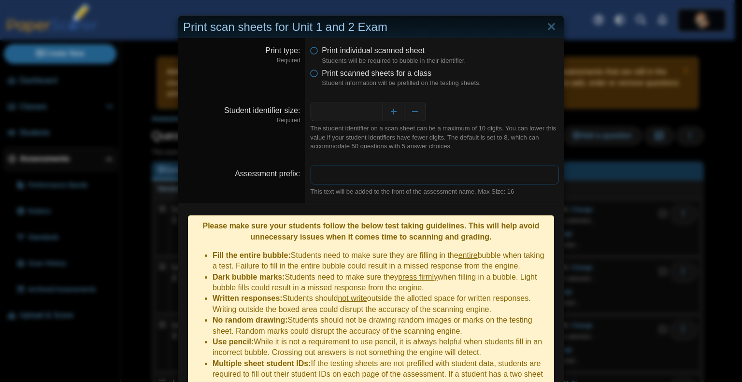
click at [386, 173] on input "Assessment prefix" at bounding box center [434, 174] width 249 height 19
type input "**********"
click at [399, 198] on dd "**********" at bounding box center [434, 180] width 258 height 45
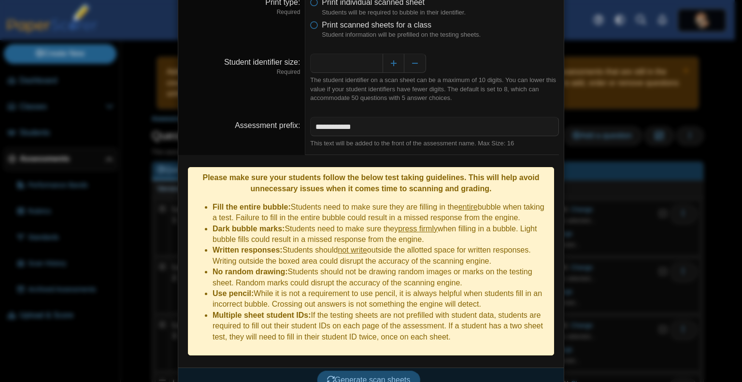
click at [349, 376] on span "Generate scan sheets" at bounding box center [369, 380] width 84 height 8
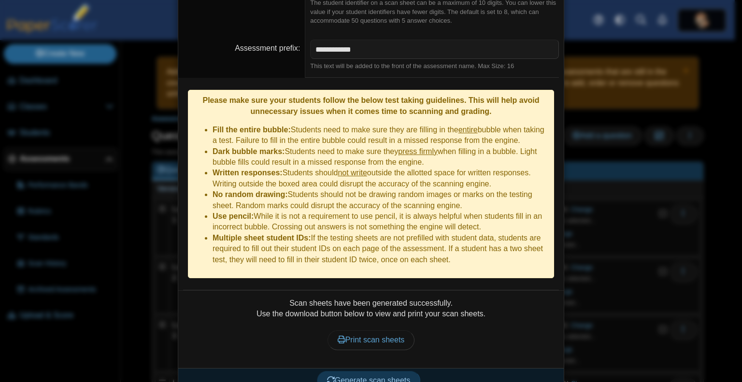
scroll to position [0, 0]
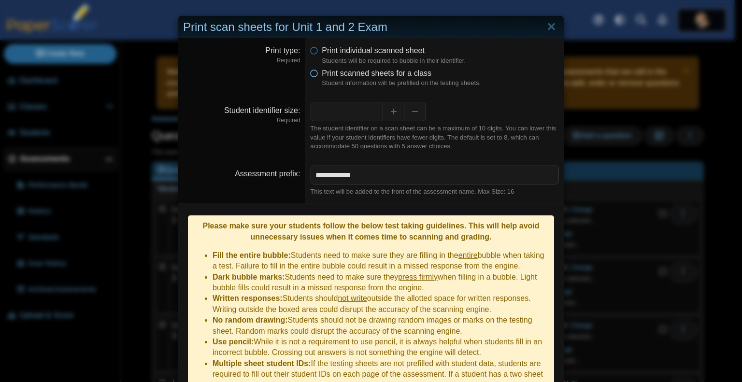
click at [314, 72] on icon at bounding box center [314, 71] width 8 height 7
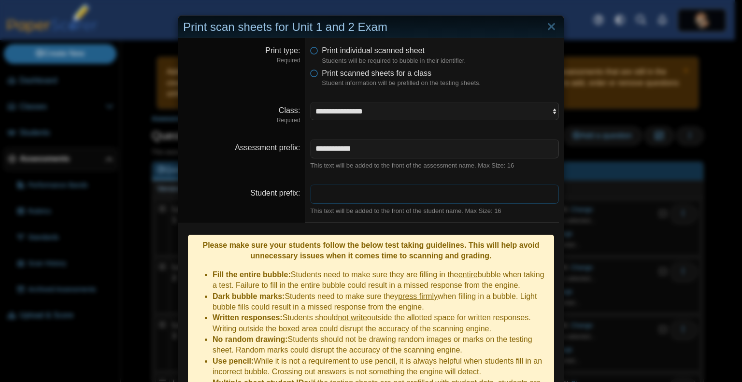
click at [353, 191] on input "Student prefix" at bounding box center [434, 194] width 249 height 19
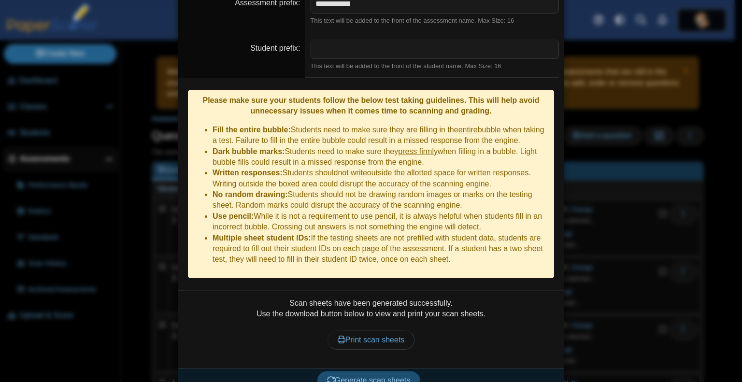
click at [364, 376] on span "Generate scan sheets" at bounding box center [369, 380] width 84 height 8
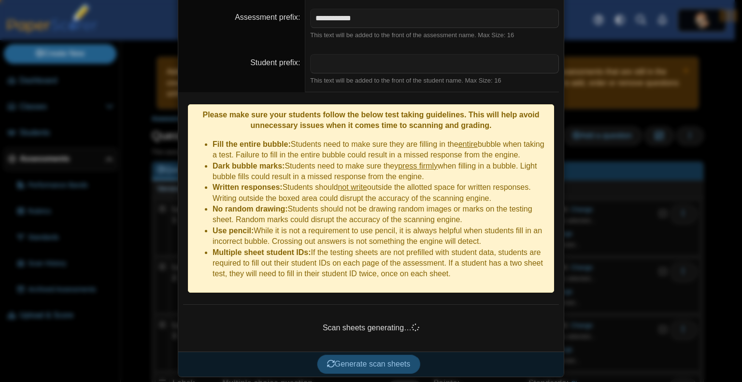
scroll to position [68, 0]
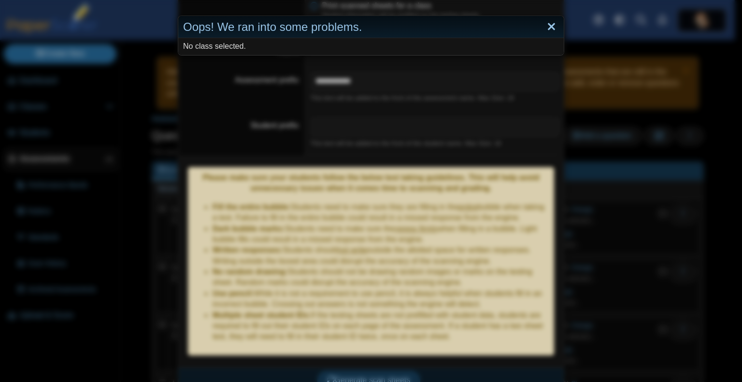
click at [549, 26] on link "Close" at bounding box center [551, 27] width 15 height 16
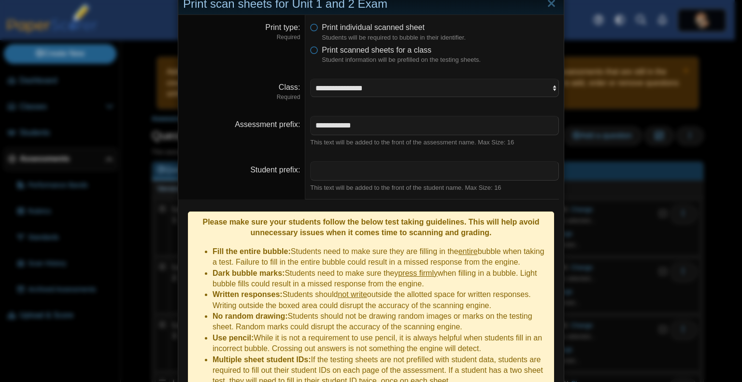
scroll to position [23, 0]
click at [402, 94] on select "**********" at bounding box center [434, 88] width 249 height 18
select select "**********"
click at [310, 79] on select "**********" at bounding box center [434, 88] width 249 height 18
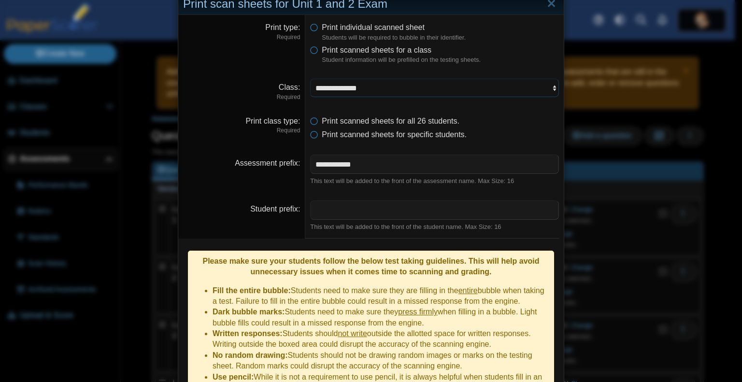
scroll to position [106, 0]
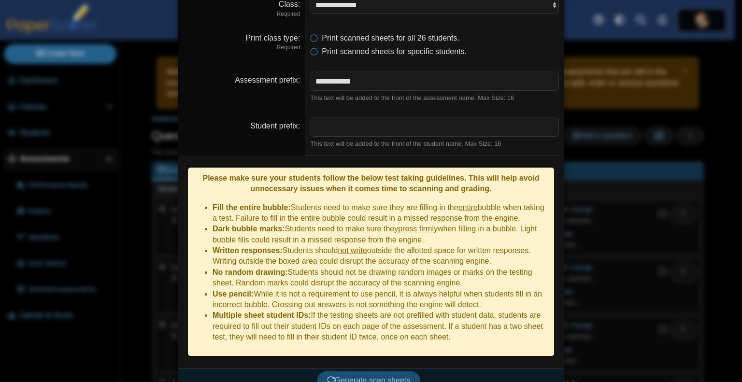
click at [370, 376] on span "Generate scan sheets" at bounding box center [369, 380] width 84 height 8
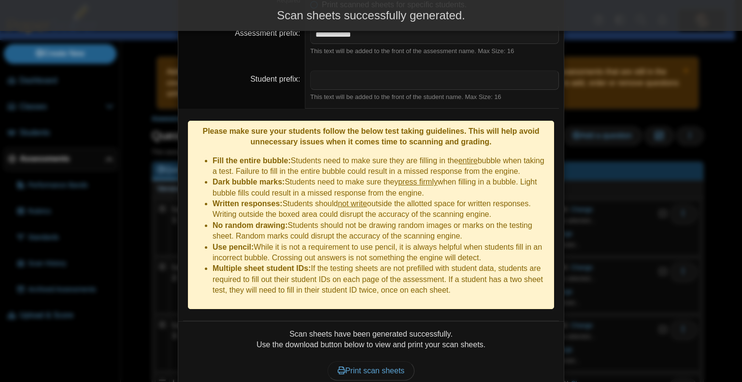
scroll to position [184, 0]
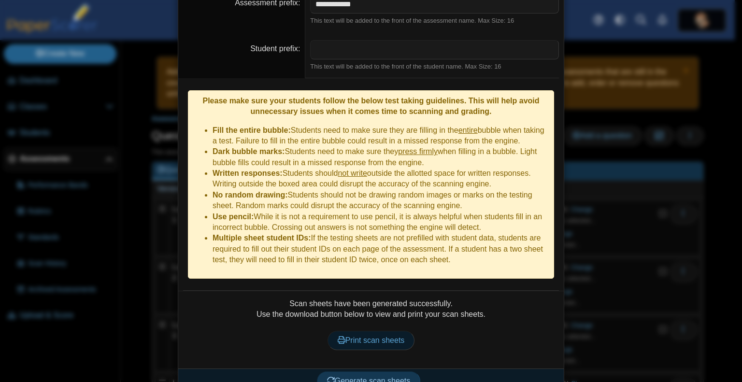
click at [377, 336] on span "Print scan sheets" at bounding box center [371, 340] width 67 height 8
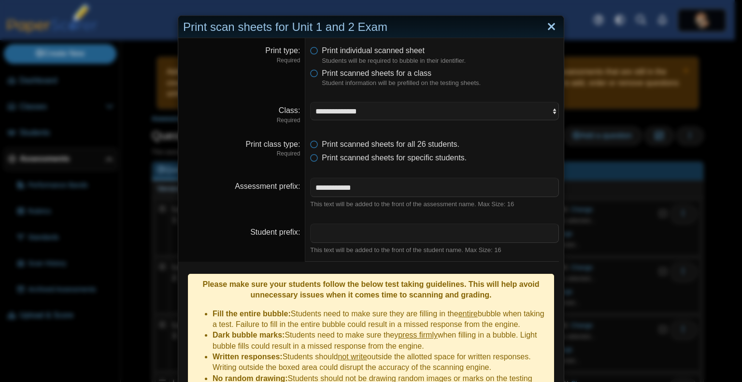
click at [549, 26] on link "Close" at bounding box center [551, 27] width 15 height 16
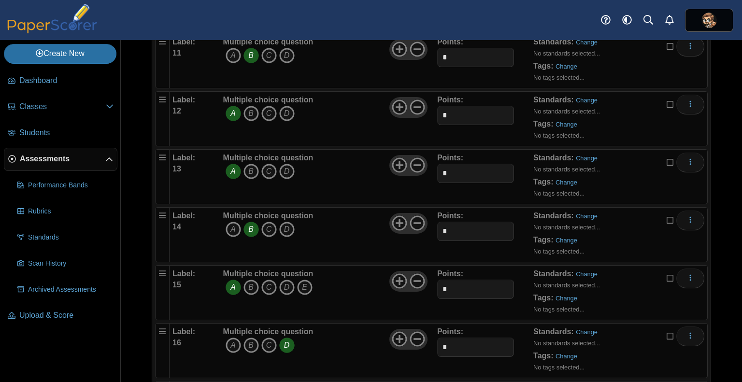
scroll to position [748, 0]
click at [416, 273] on icon at bounding box center [417, 280] width 15 height 15
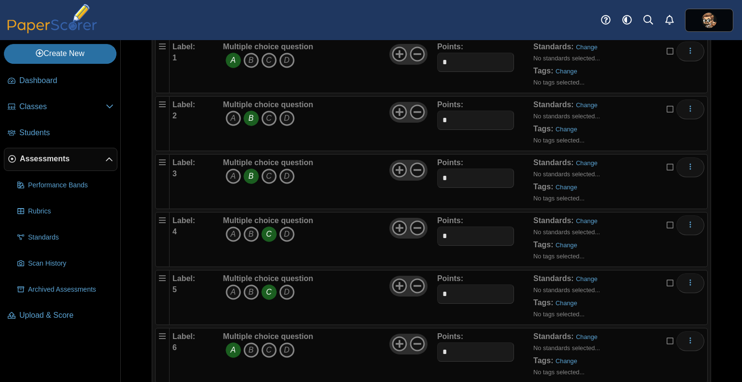
scroll to position [0, 0]
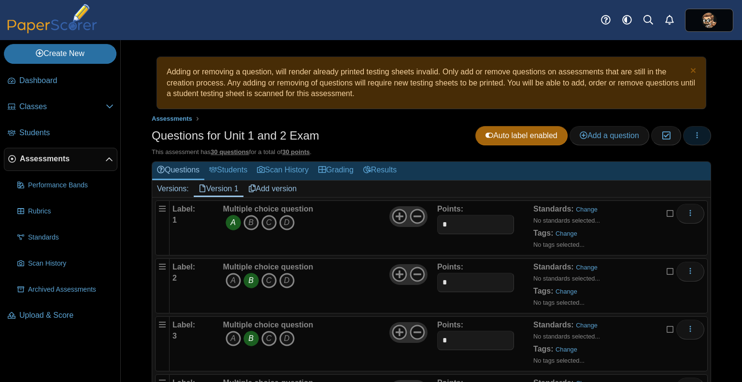
click at [694, 135] on button "button" at bounding box center [697, 135] width 28 height 19
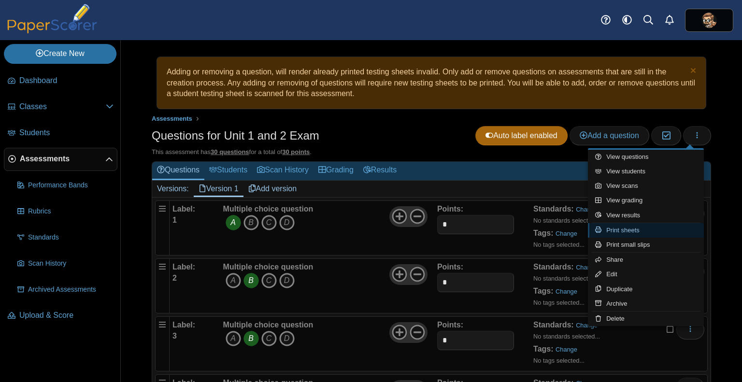
click at [637, 230] on link "Print sheets" at bounding box center [646, 230] width 116 height 14
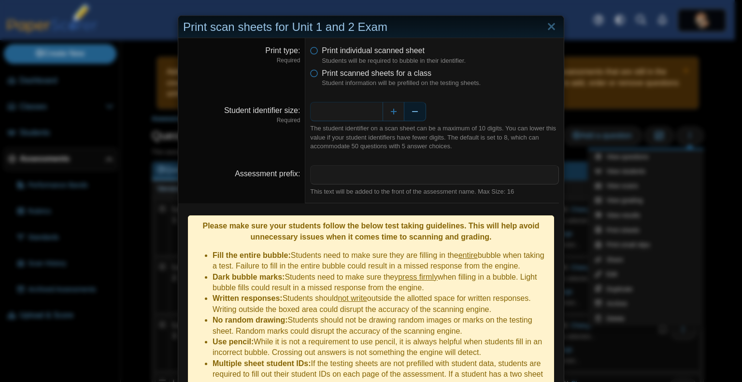
click at [408, 114] on button "Decrease" at bounding box center [415, 111] width 22 height 19
type input "*"
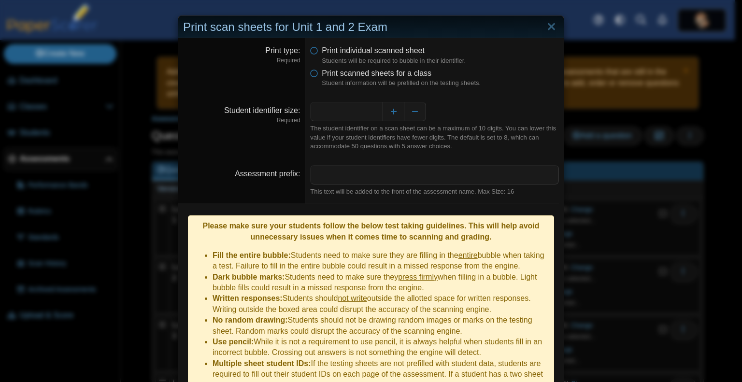
click at [317, 74] on li "Print scanned sheets for a class Student information will be prefilled on the t…" at bounding box center [434, 78] width 249 height 20
click at [312, 72] on icon at bounding box center [314, 71] width 8 height 7
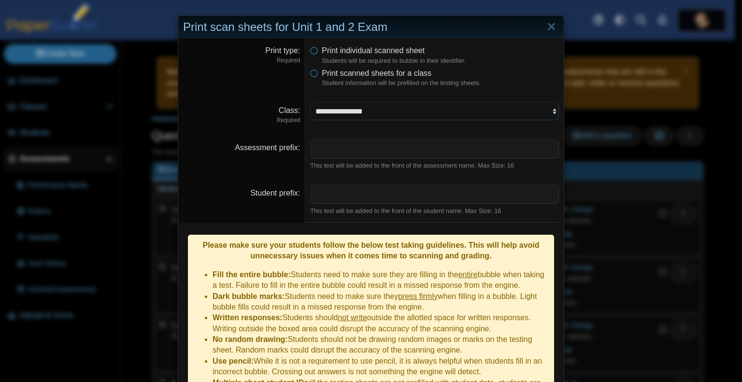
click at [365, 115] on select "**********" at bounding box center [434, 111] width 249 height 18
select select "**********"
click at [310, 102] on select "**********" at bounding box center [434, 111] width 249 height 18
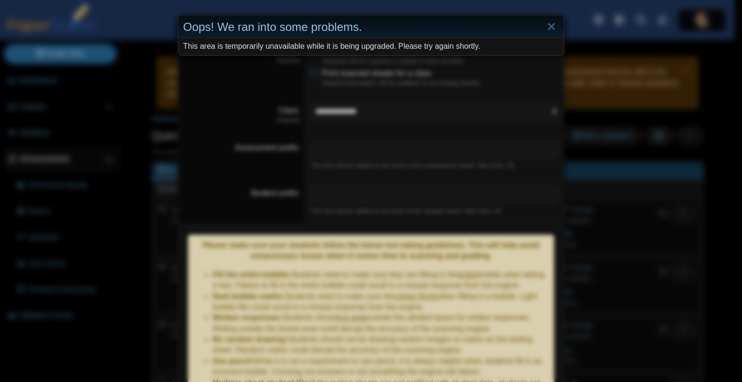
click at [327, 129] on div "Oops! We ran into some problems. This area is temporarily unavailable while it …" at bounding box center [371, 191] width 742 height 382
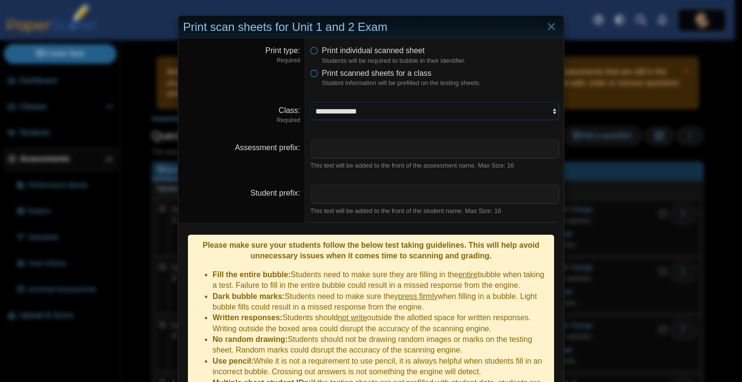
click at [365, 118] on select "**********" at bounding box center [434, 111] width 249 height 18
click at [310, 102] on select "**********" at bounding box center [434, 111] width 249 height 18
click at [347, 135] on dd "This text will be added to the front of the assessment name. Max Size: 16" at bounding box center [434, 154] width 258 height 45
click at [347, 150] on input "Assessment prefix" at bounding box center [434, 148] width 249 height 19
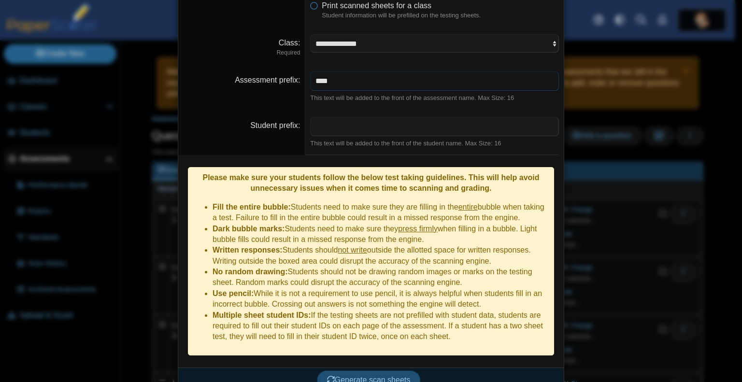
type input "****"
click at [369, 376] on span "Generate scan sheets" at bounding box center [369, 380] width 84 height 8
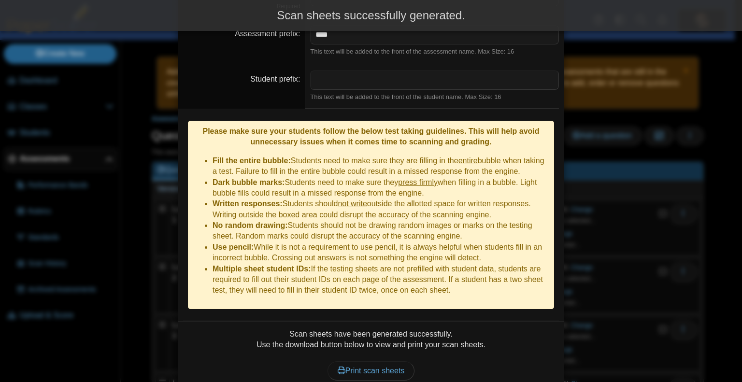
scroll to position [145, 0]
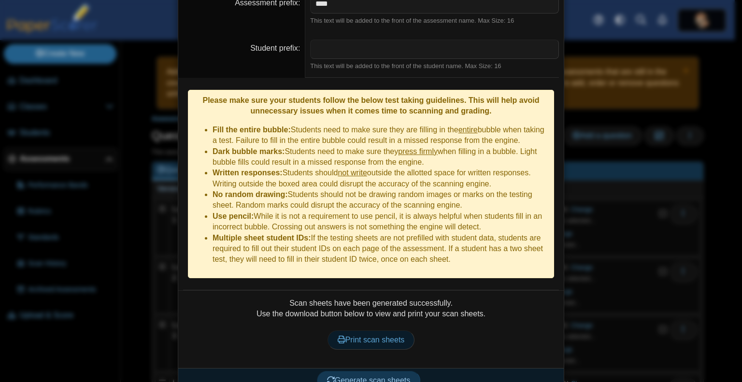
click at [365, 336] on span "Print scan sheets" at bounding box center [371, 340] width 67 height 8
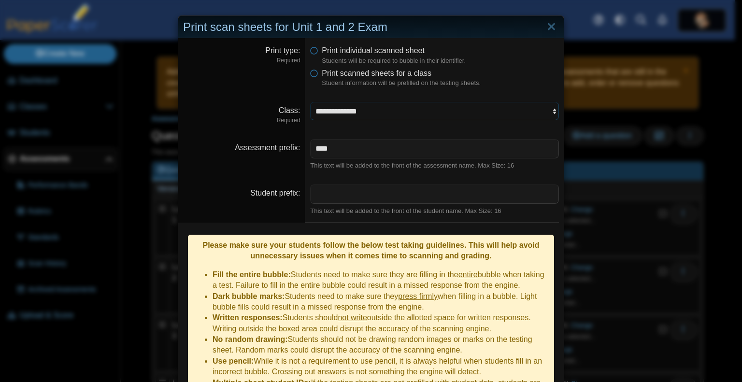
click at [460, 109] on select "**********" at bounding box center [434, 111] width 249 height 18
select select "**********"
click at [310, 102] on select "**********" at bounding box center [434, 111] width 249 height 18
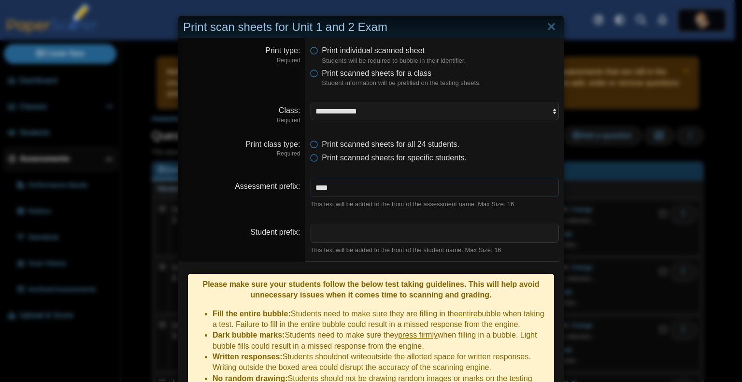
click at [335, 193] on input "****" at bounding box center [434, 187] width 249 height 19
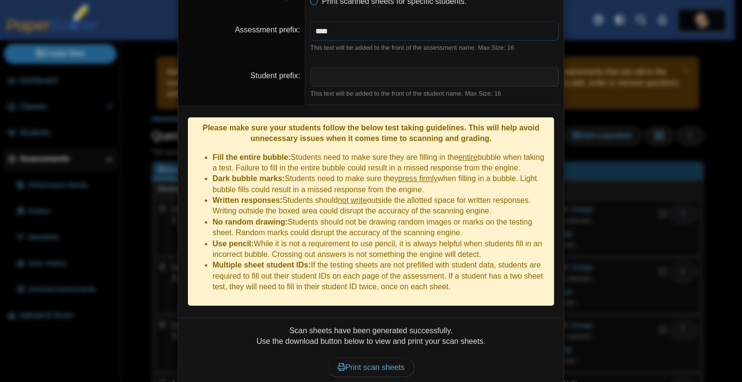
scroll to position [184, 0]
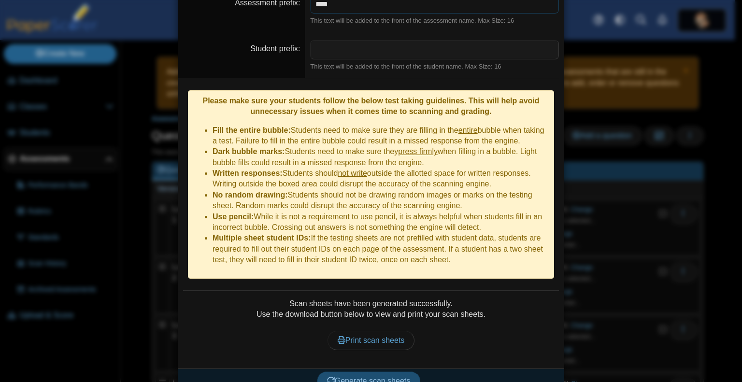
type input "****"
click at [369, 377] on span "Generate scan sheets" at bounding box center [369, 381] width 84 height 8
click at [354, 336] on div "Scan sheets have been generated successfully. Use the download button below to …" at bounding box center [371, 330] width 376 height 63
click at [367, 331] on link "Print scan sheets" at bounding box center [371, 340] width 87 height 19
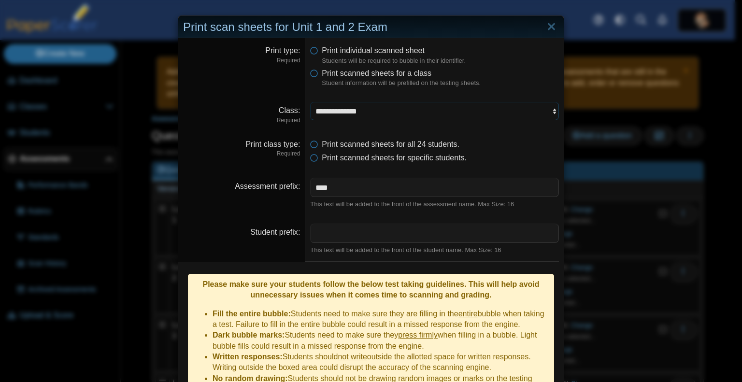
click at [409, 114] on select "**********" at bounding box center [434, 111] width 249 height 18
select select "**********"
click at [310, 102] on select "**********" at bounding box center [434, 111] width 249 height 18
click at [330, 189] on input "****" at bounding box center [434, 187] width 249 height 19
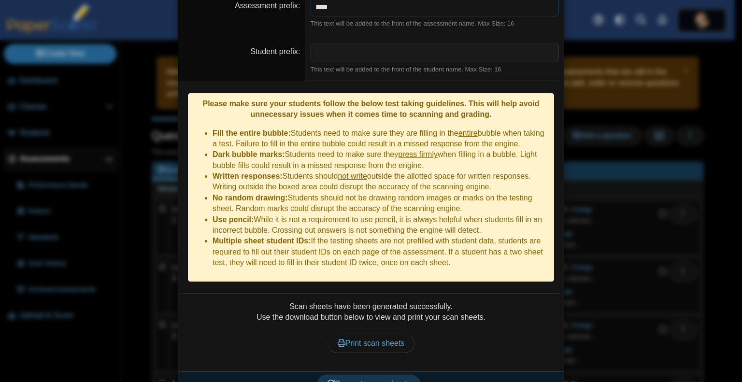
scroll to position [184, 0]
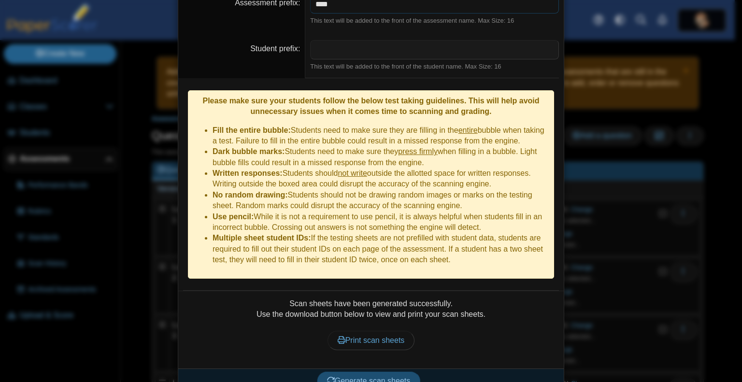
type input "****"
click at [367, 377] on span "Generate scan sheets" at bounding box center [369, 381] width 84 height 8
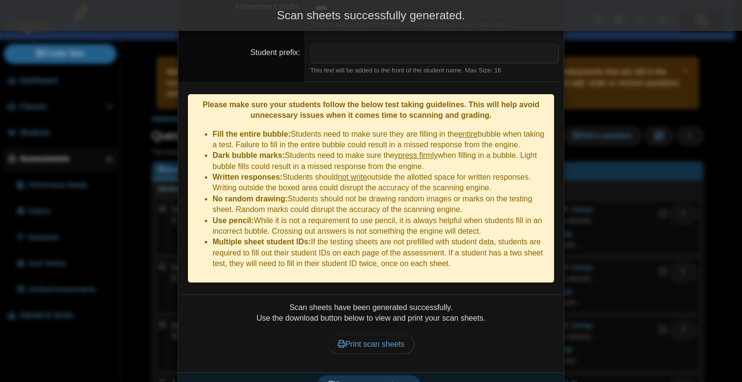
scroll to position [180, 0]
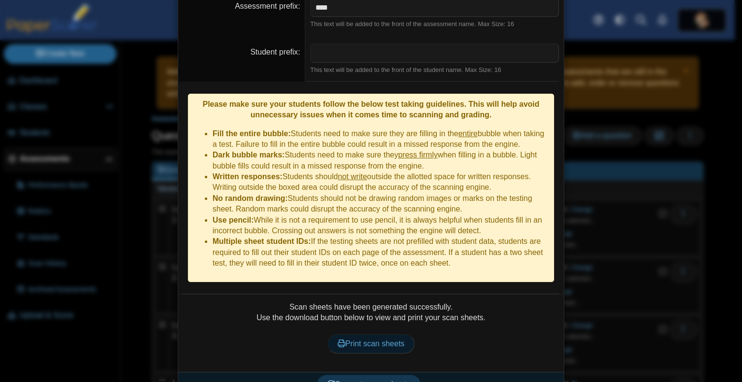
click at [386, 334] on link "Print scan sheets" at bounding box center [371, 343] width 87 height 19
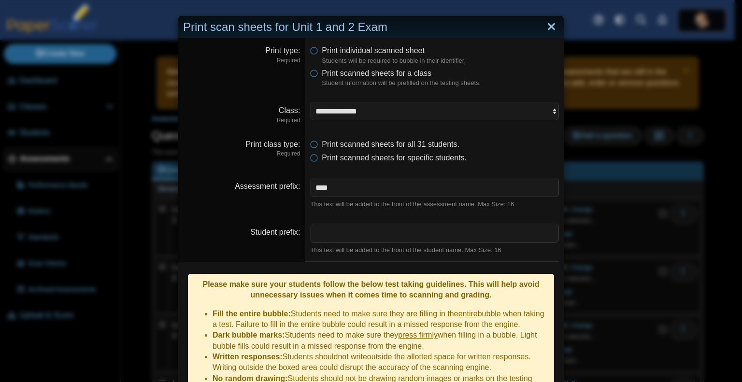
click at [551, 25] on link "Close" at bounding box center [551, 27] width 15 height 16
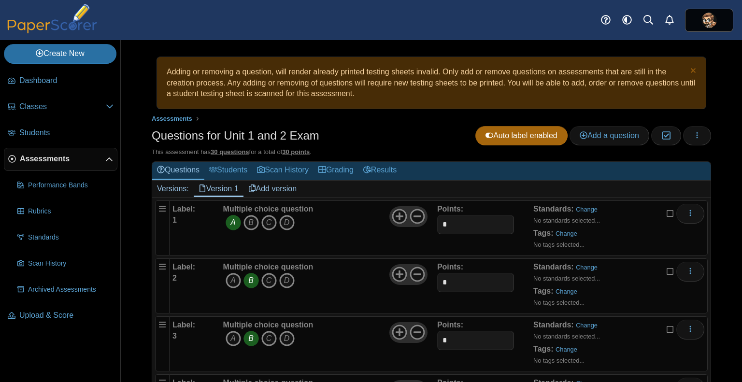
click at [370, 126] on div "Questions for Unit 1 and 2 Exam Auto label enabled Add a question Moderation 0" at bounding box center [432, 137] width 560 height 22
click at [133, 227] on div "Adding or removing a question, will render already printed testing sheets inval…" at bounding box center [431, 211] width 621 height 342
click at [105, 110] on span "Classes" at bounding box center [62, 106] width 86 height 11
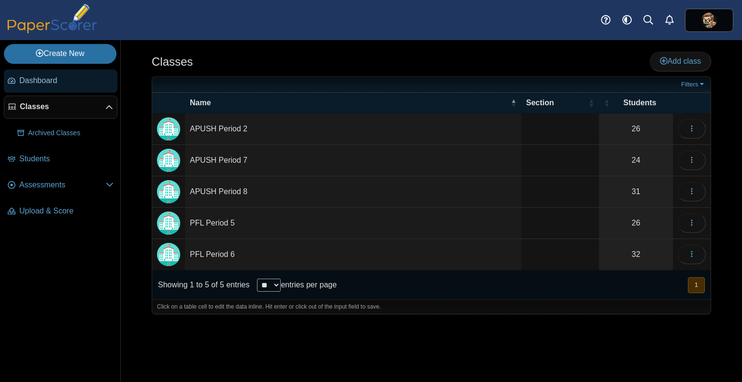
click at [54, 86] on link "Dashboard" at bounding box center [61, 81] width 114 height 23
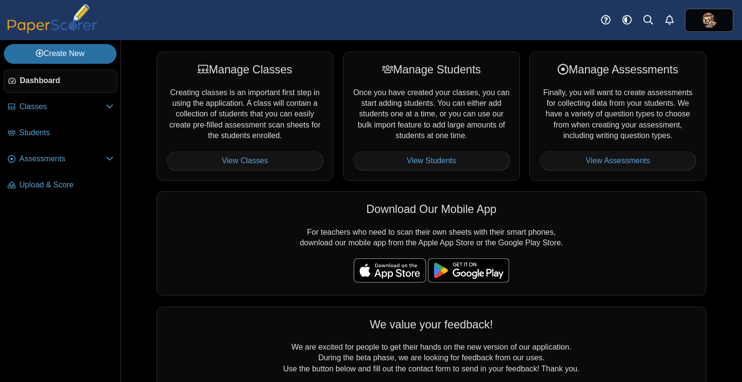
click at [118, 224] on nav "Dashboard Classes" at bounding box center [60, 224] width 120 height 316
